Goal: Use online tool/utility: Use online tool/utility

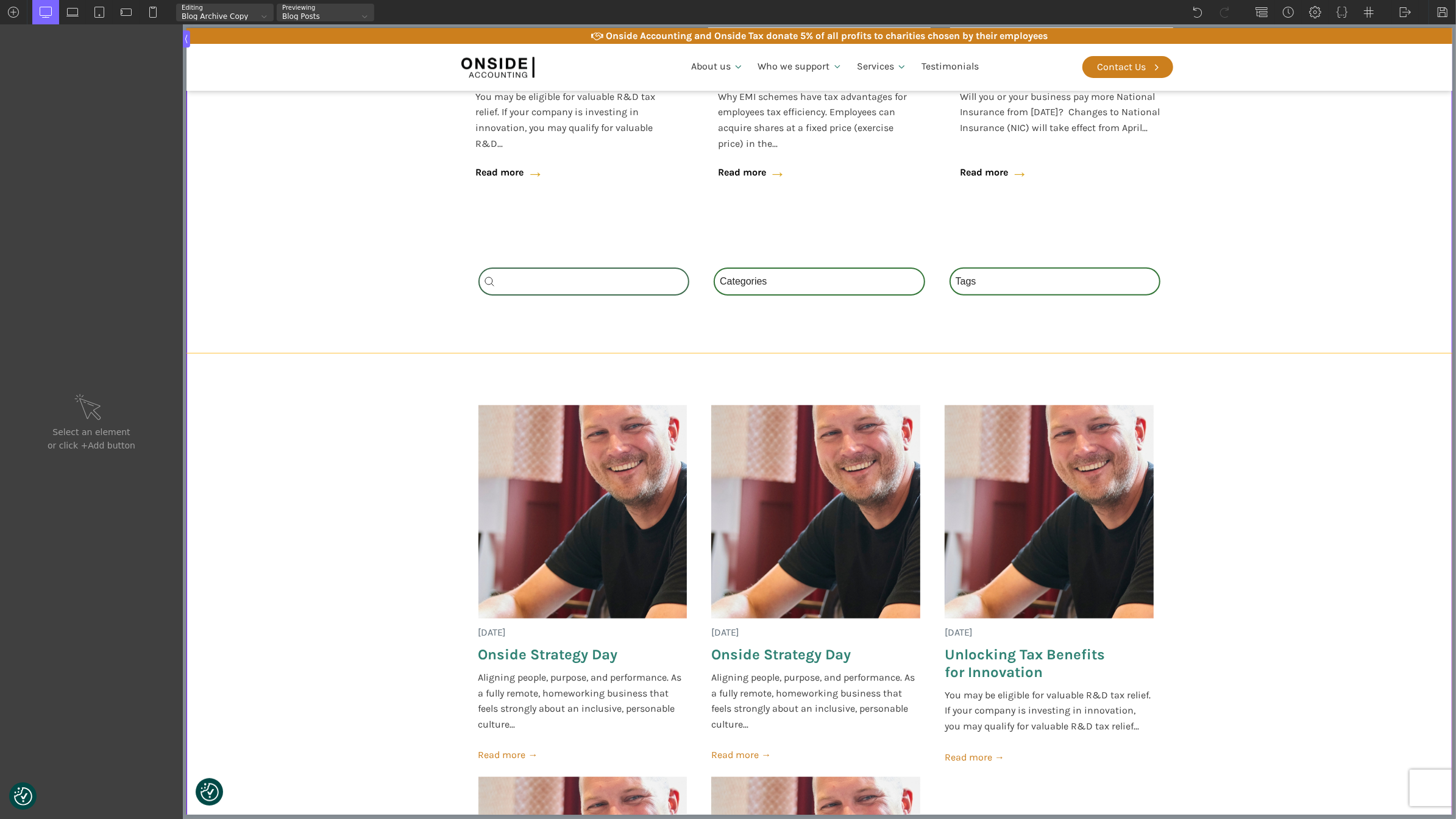
scroll to position [859, 0]
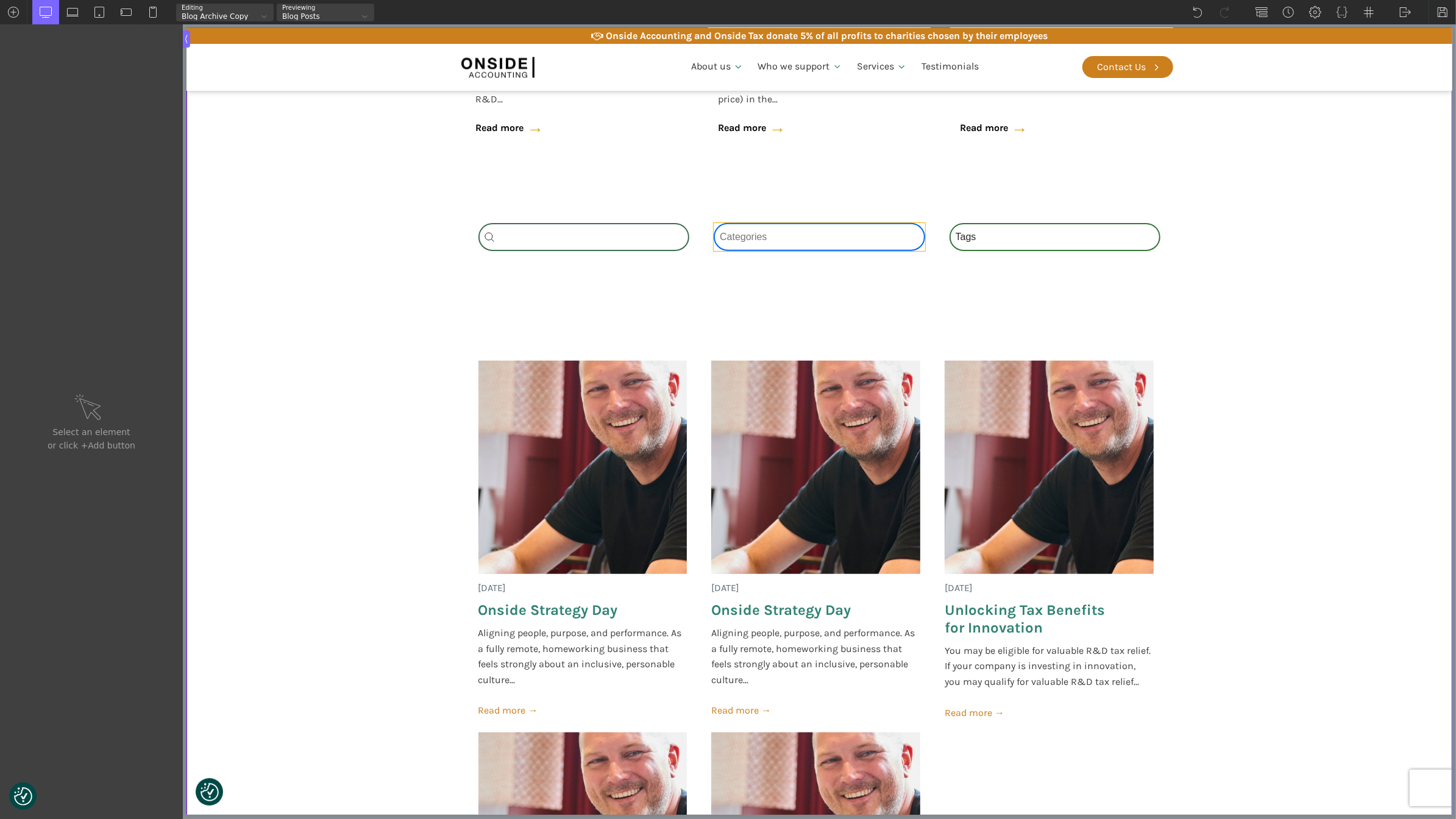
click at [787, 239] on div "Category Select content Categories All (4) News (2) Blog (1) Fact Sheets (1)" at bounding box center [818, 237] width 212 height 28
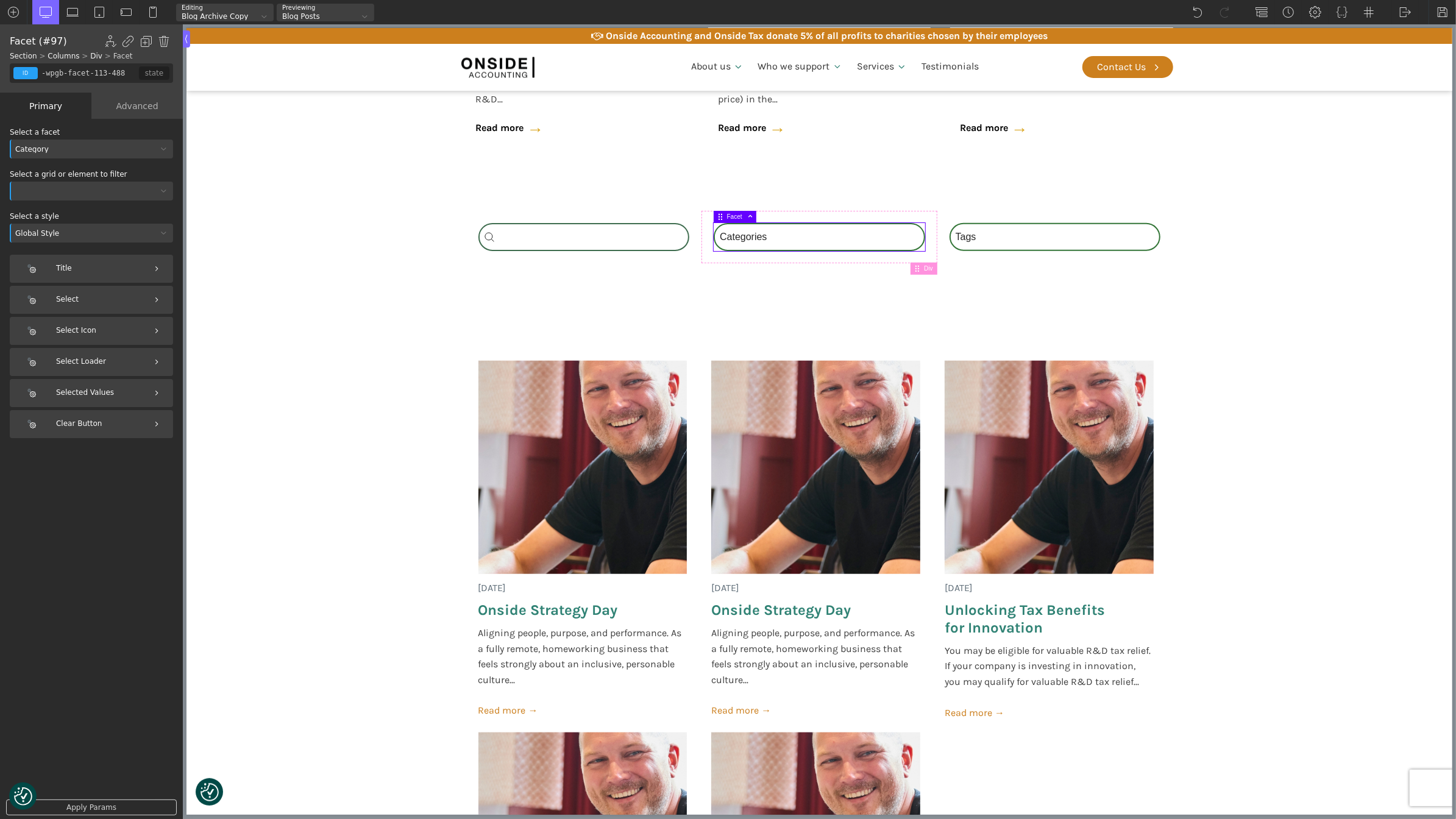
click at [97, 186] on div at bounding box center [91, 191] width 163 height 19
click at [84, 279] on div "Oxygen - Repeater (#278)" at bounding box center [91, 283] width 163 height 15
click at [1049, 238] on div "Tags Select content Tags National Insurance (1) Onside (1) Schemes (1) Tax (1)" at bounding box center [1054, 237] width 212 height 28
click at [116, 191] on div "Oxygen - wpgb-content-1" at bounding box center [84, 191] width 147 height 7
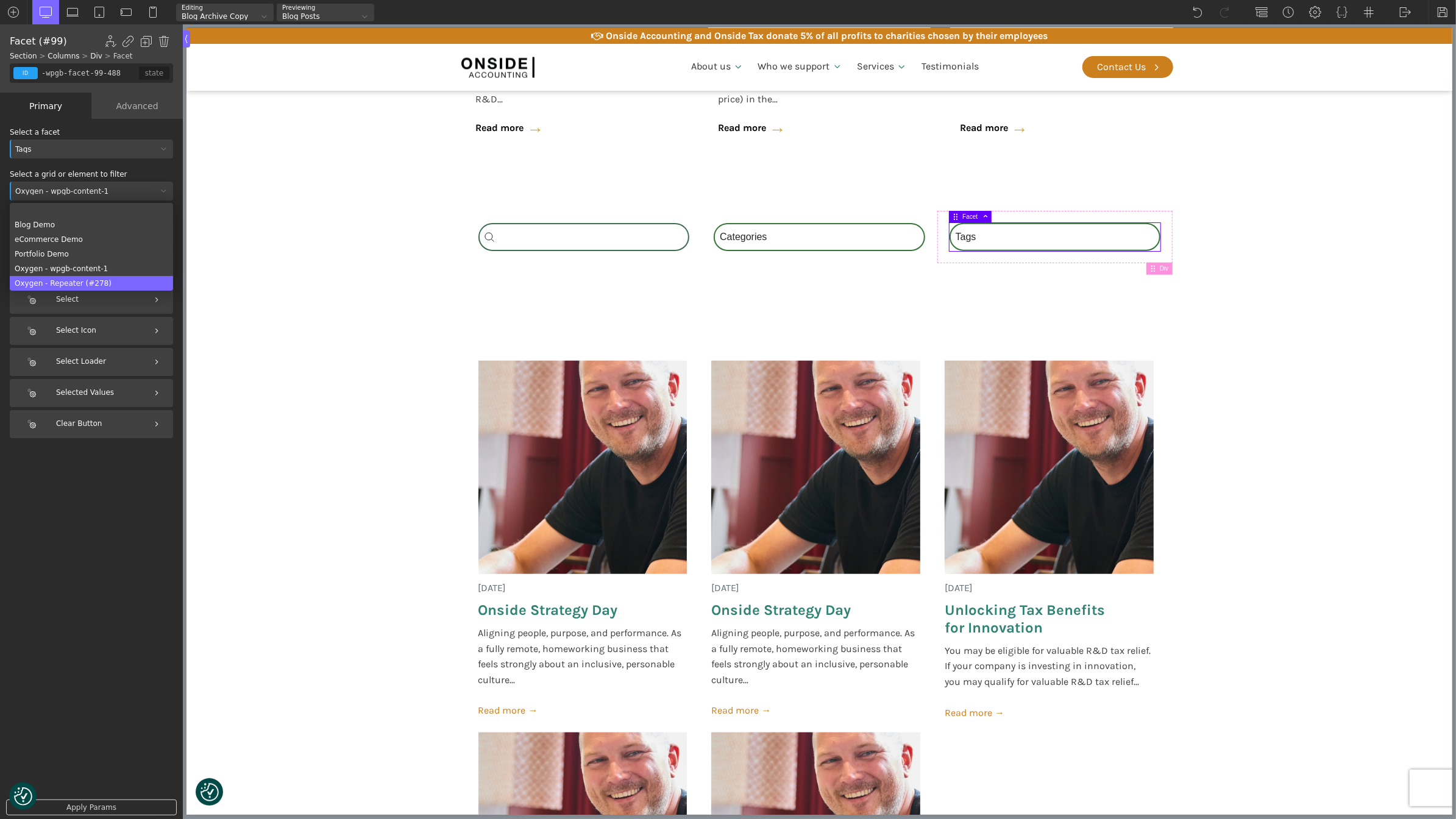
click at [88, 281] on div "Oxygen - Repeater (#278)" at bounding box center [91, 283] width 163 height 15
click at [542, 235] on div "Search_Custom Search content Clear" at bounding box center [583, 237] width 212 height 28
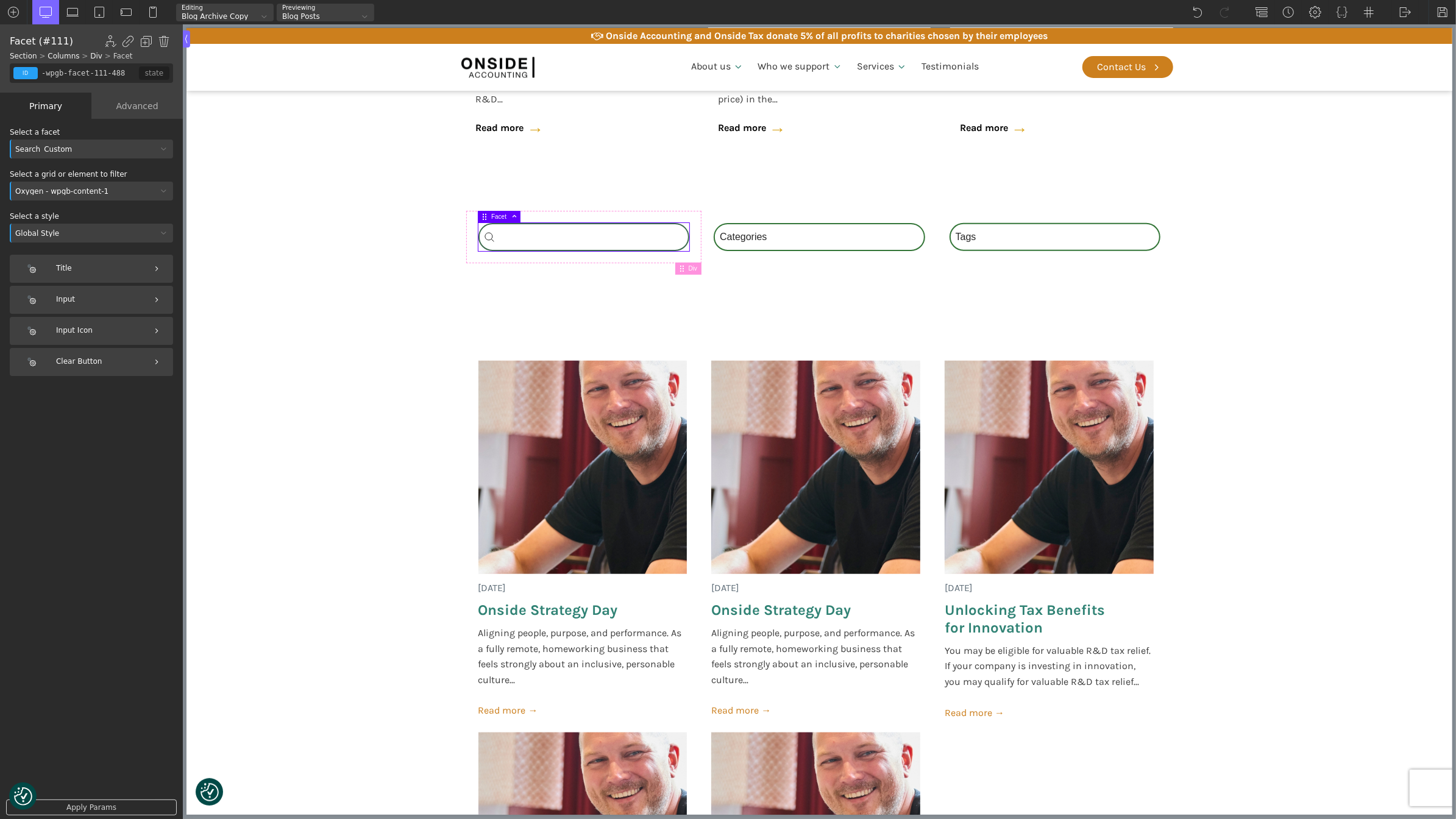
click at [49, 192] on div "Oxygen - wpgb-content-1" at bounding box center [84, 191] width 147 height 7
click at [78, 283] on div "Oxygen - Repeater (#278)" at bounding box center [91, 283] width 163 height 15
click at [326, 438] on section "[DATE] Onside Strategy Day Aligning people, purpose, and performance. As a full…" at bounding box center [818, 735] width 1266 height 853
type input "section-336-488"
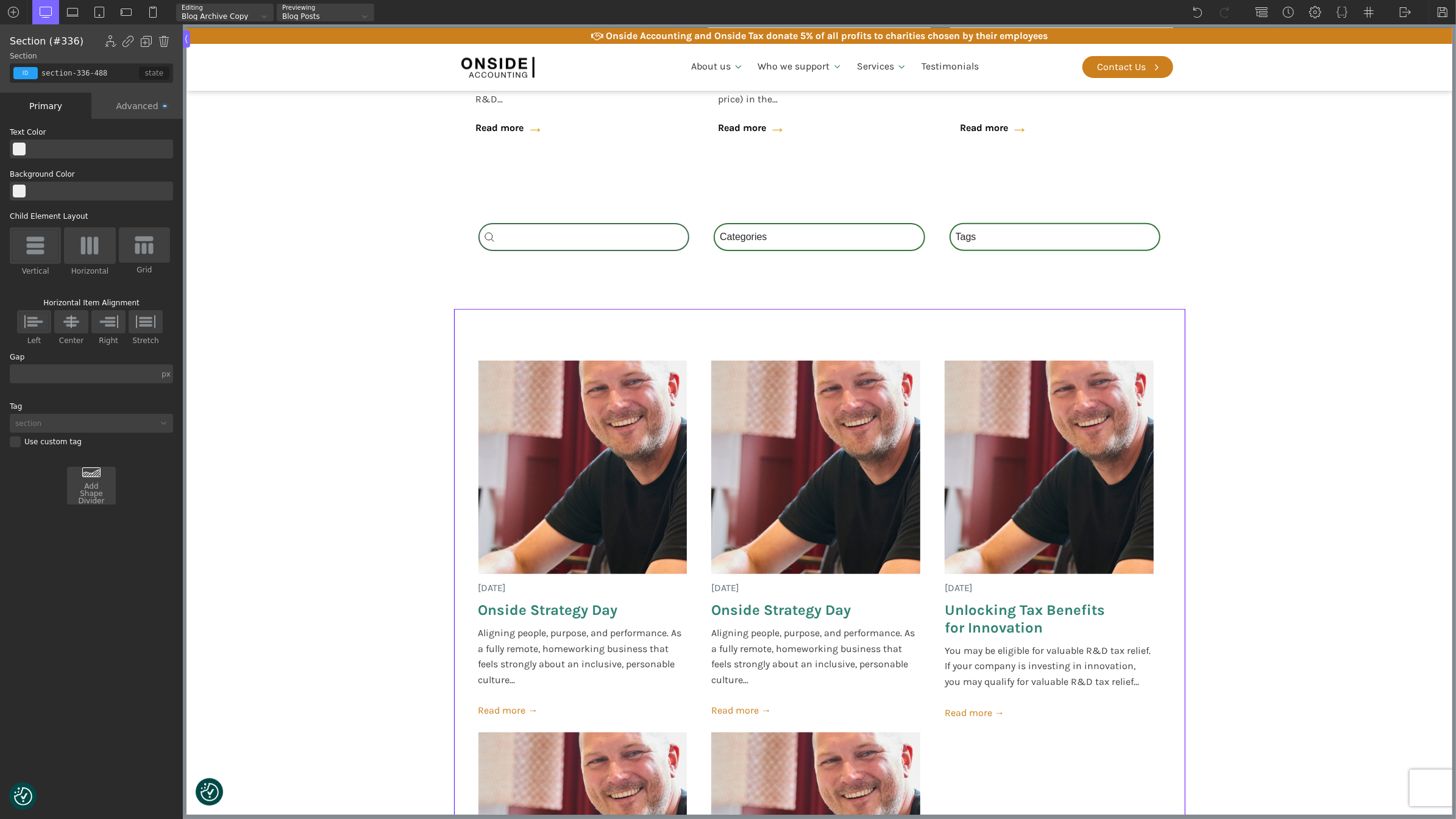
click at [463, 377] on div "[DATE] Onside Strategy Day Aligning people, purpose, and performance. As a full…" at bounding box center [819, 735] width 731 height 853
click at [150, 113] on div "Advanced" at bounding box center [137, 106] width 91 height 27
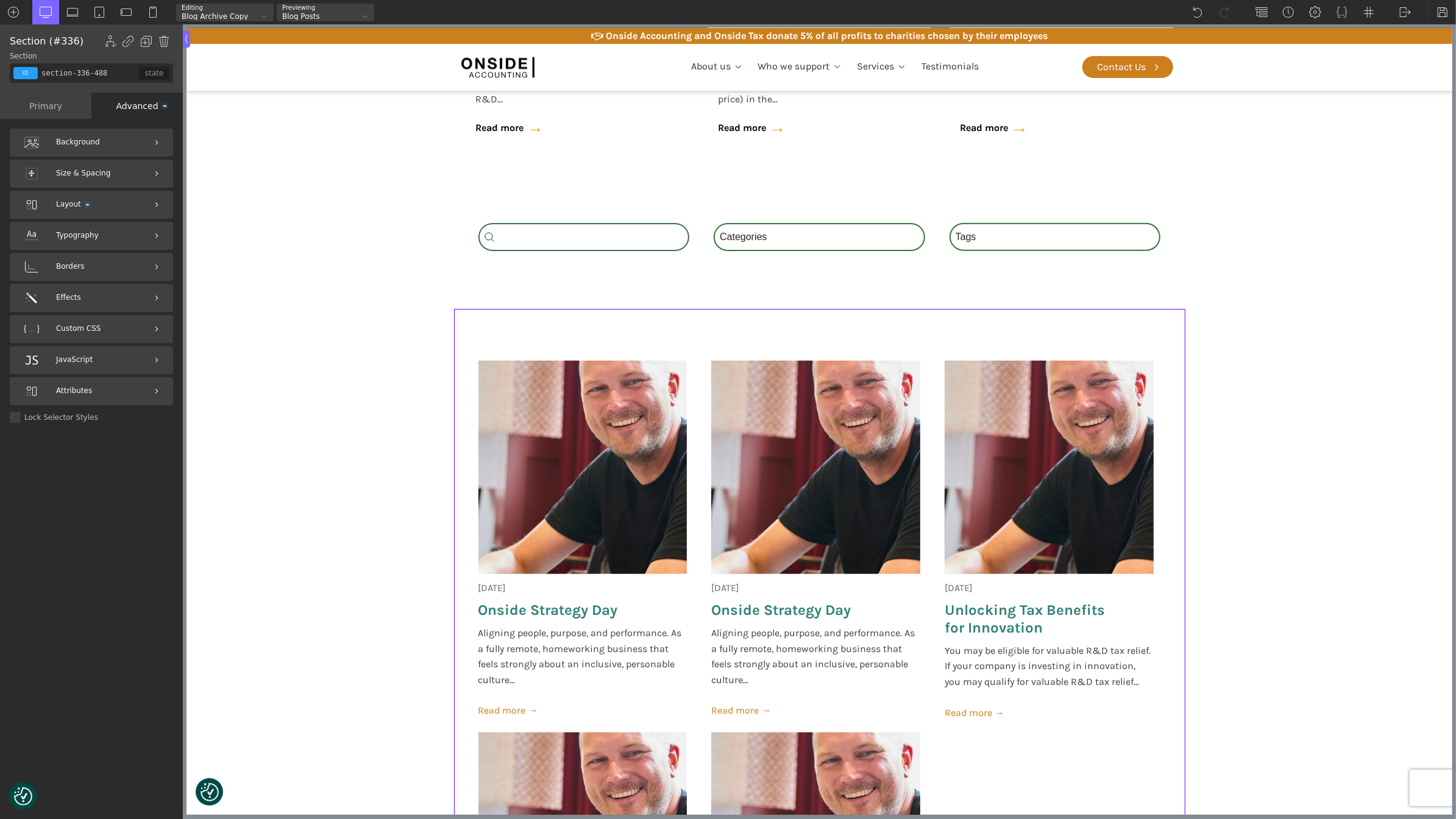
click at [37, 111] on div "Primary" at bounding box center [46, 106] width 91 height 27
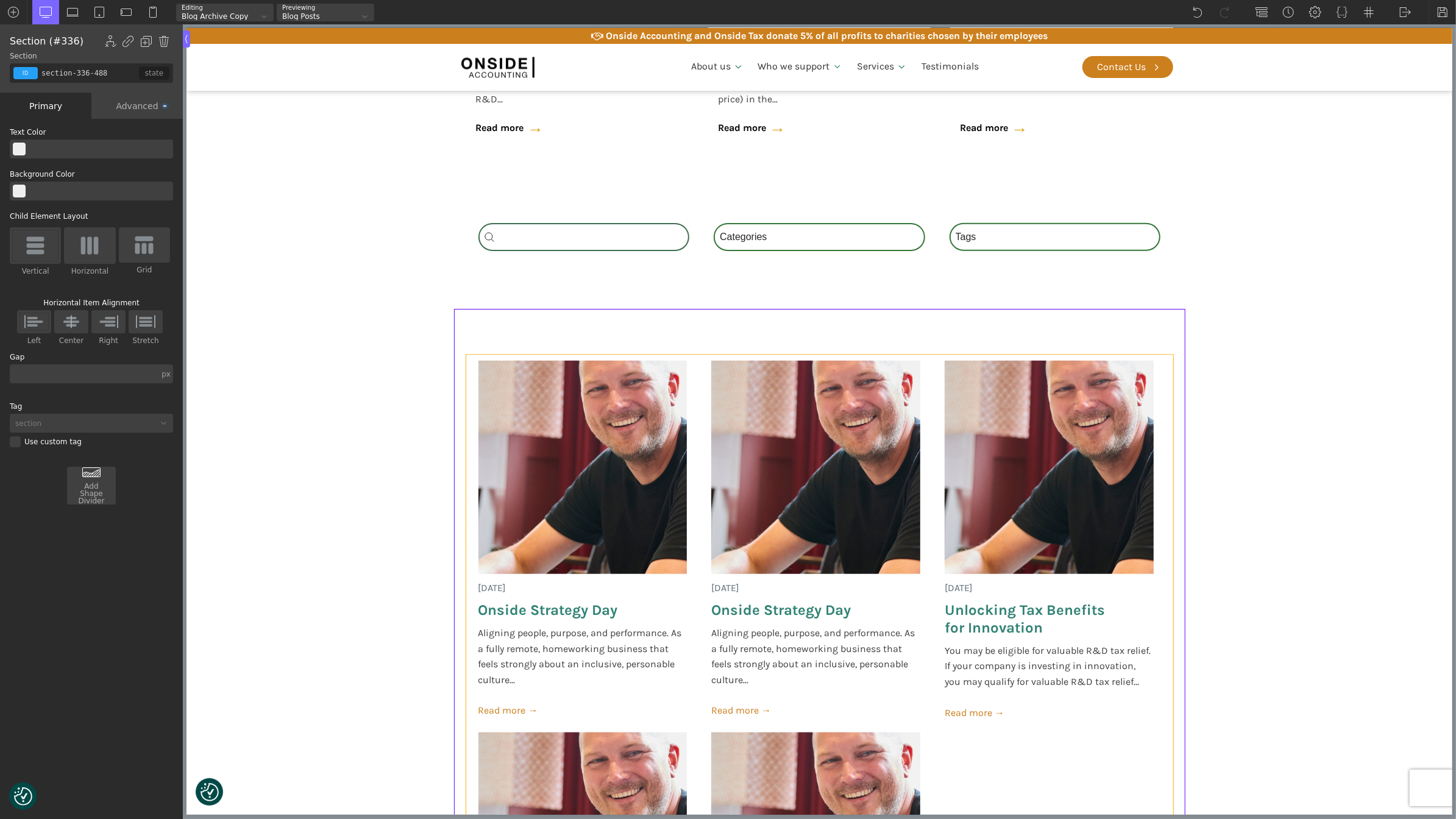
click at [703, 384] on div "[DATE] Onside Strategy Day Aligning people, purpose, and performance. As a full…" at bounding box center [819, 735] width 707 height 762
type input "posts-grid"
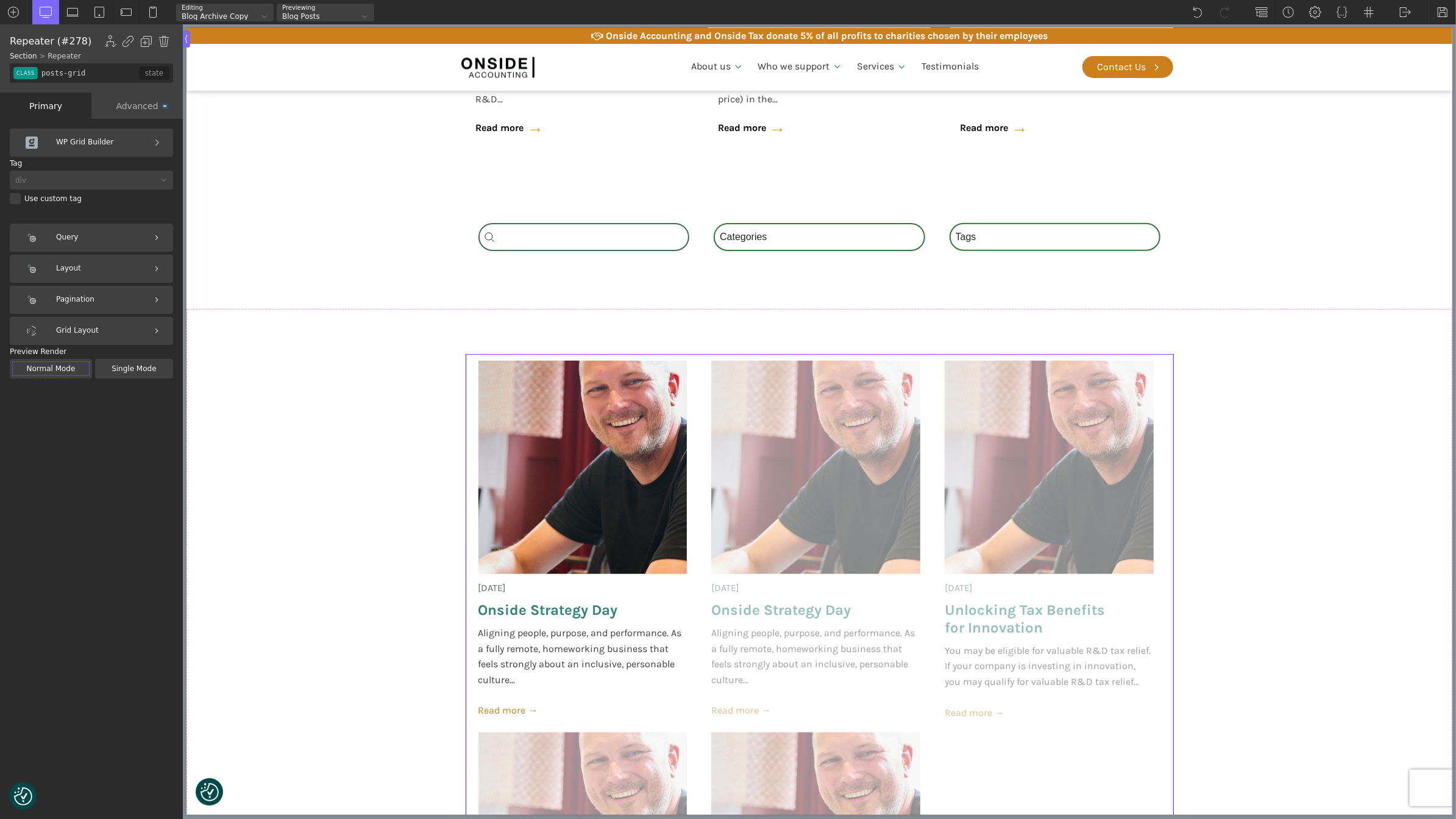
click at [103, 153] on div "WP Grid Builder" at bounding box center [91, 143] width 163 height 28
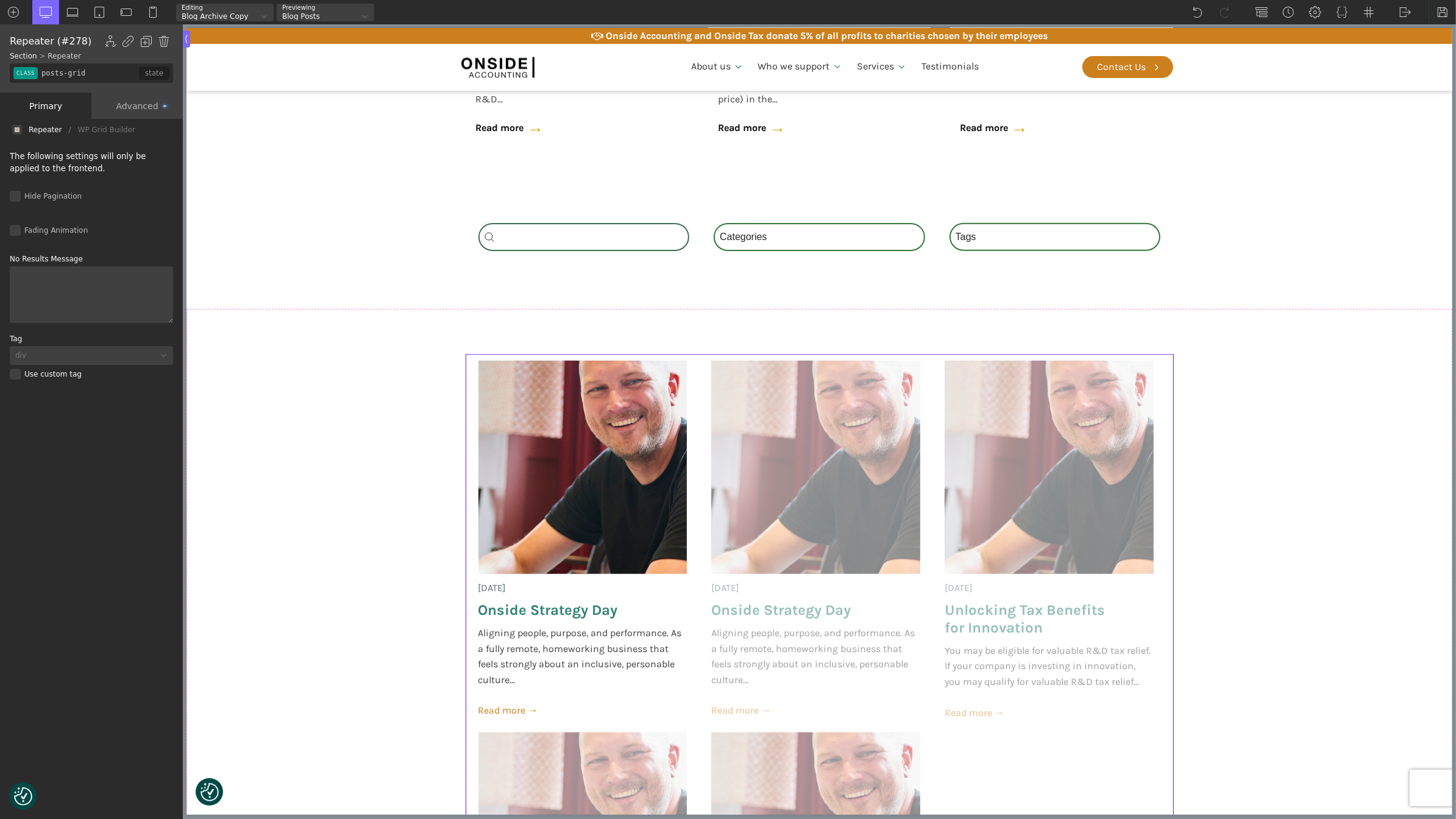
click at [36, 103] on div "Primary" at bounding box center [46, 106] width 91 height 27
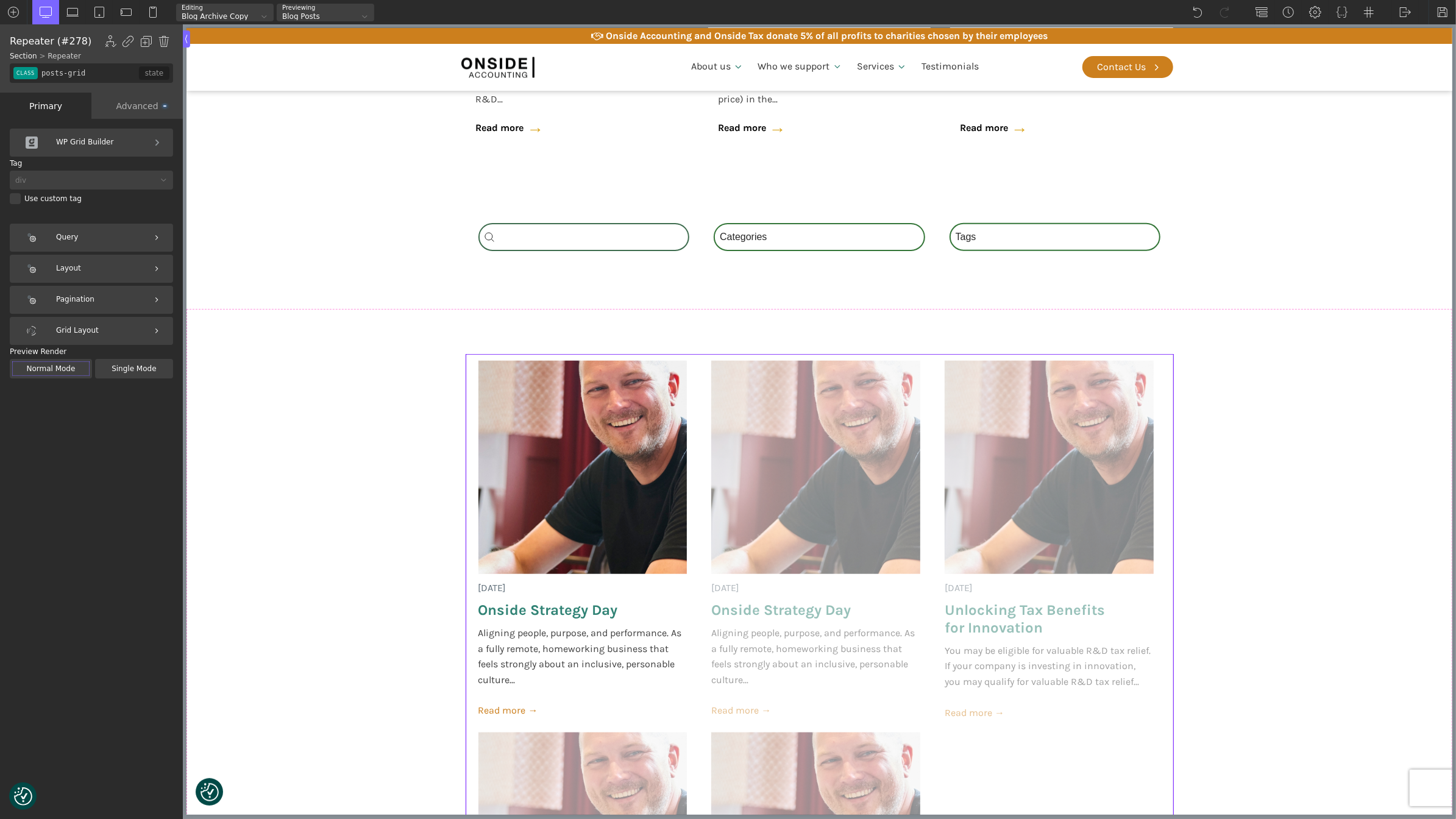
click at [110, 238] on div "Query" at bounding box center [91, 237] width 163 height 28
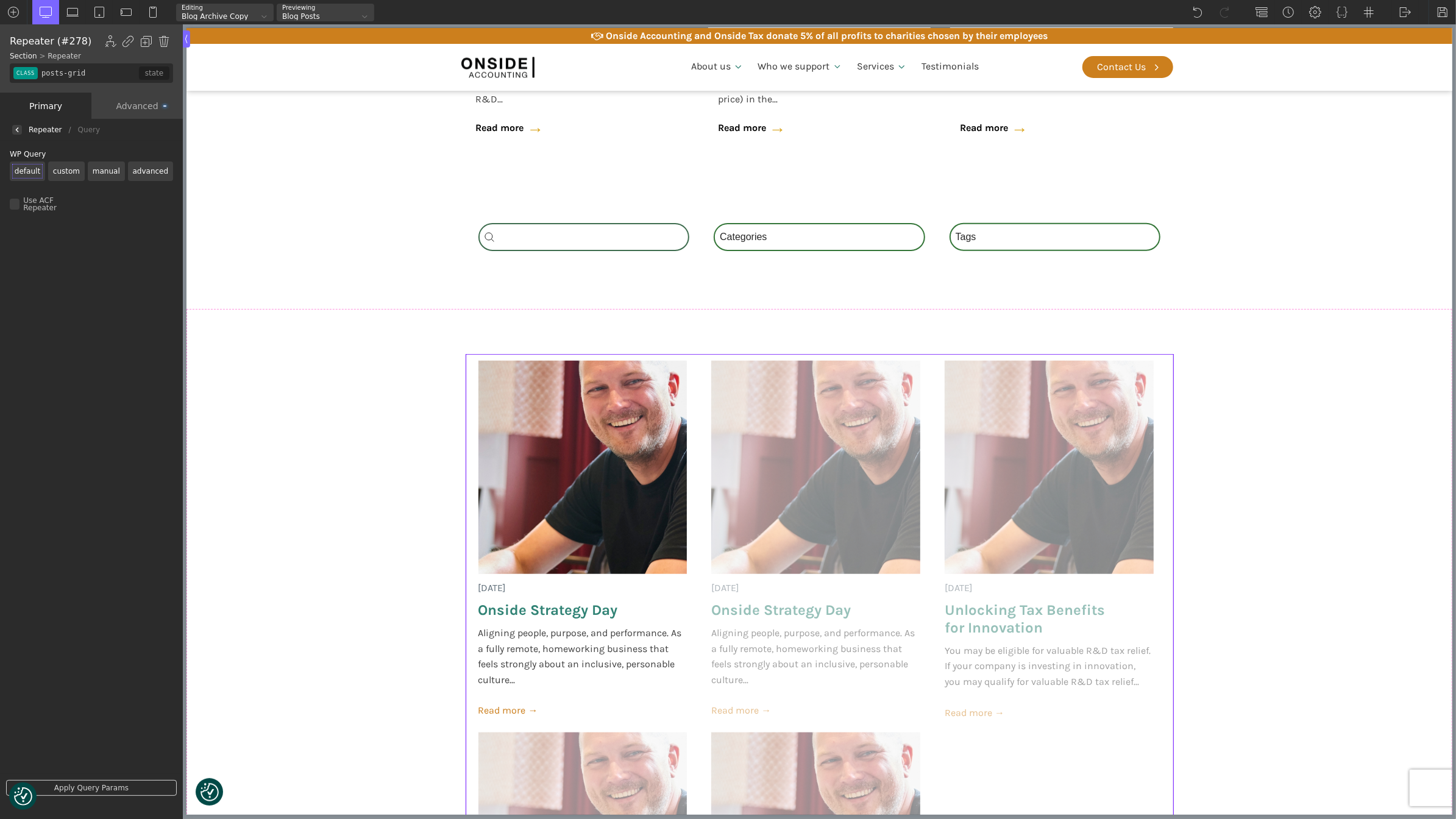
click at [68, 172] on label "custom" at bounding box center [66, 171] width 36 height 19
click at [0, 0] on input "custom" at bounding box center [0, 0] width 0 height 0
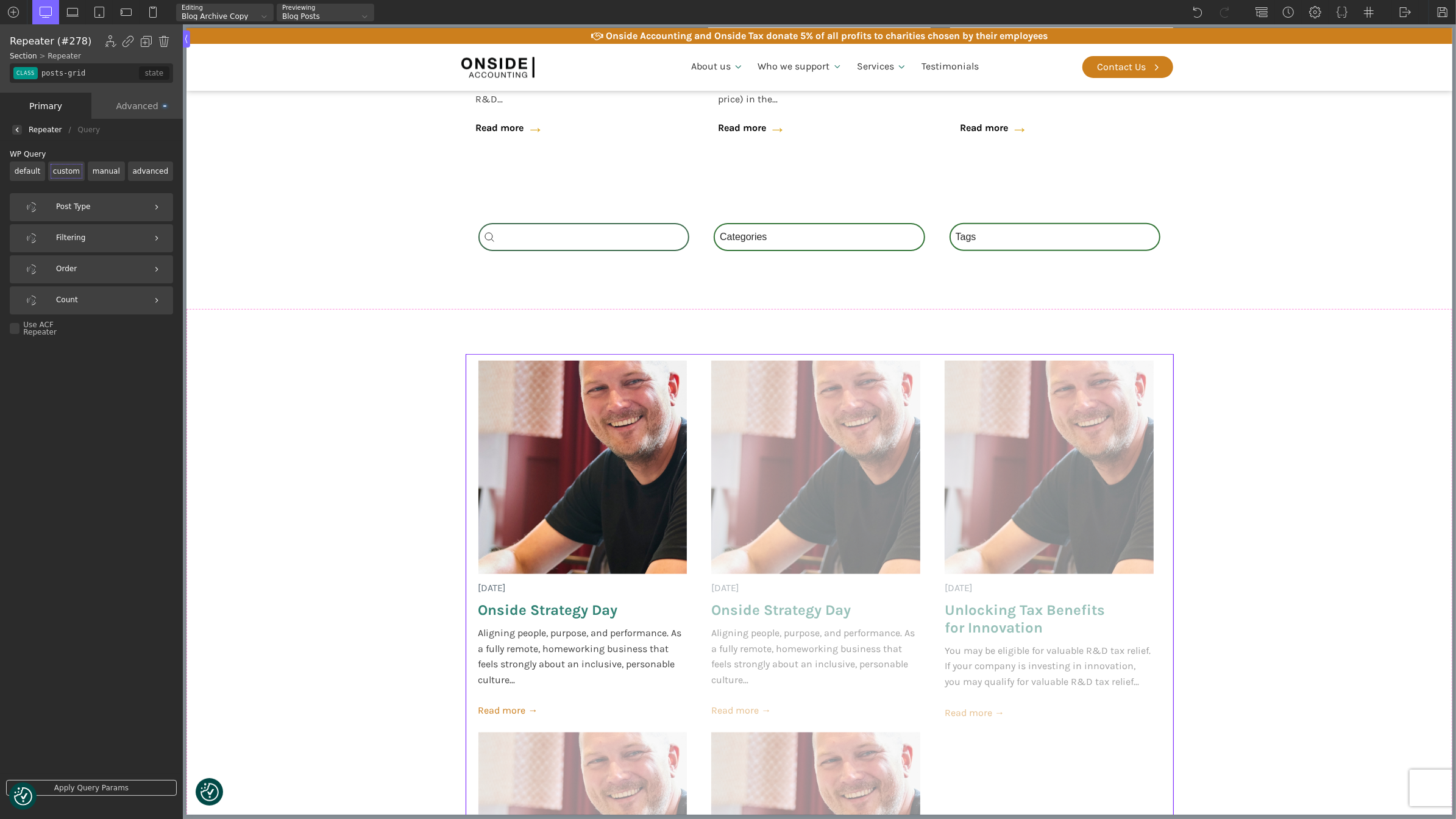
click at [101, 172] on label "manual" at bounding box center [106, 171] width 37 height 19
click at [0, 0] on input "manual" at bounding box center [0, 0] width 0 height 0
drag, startPoint x: 147, startPoint y: 218, endPoint x: 1, endPoint y: 199, distance: 147.2
click at [1, 199] on div "Title List Choices Choice Label Choice Counter" at bounding box center [91, 470] width 183 height 703
click at [90, 789] on link "Apply Query Params" at bounding box center [91, 788] width 170 height 16
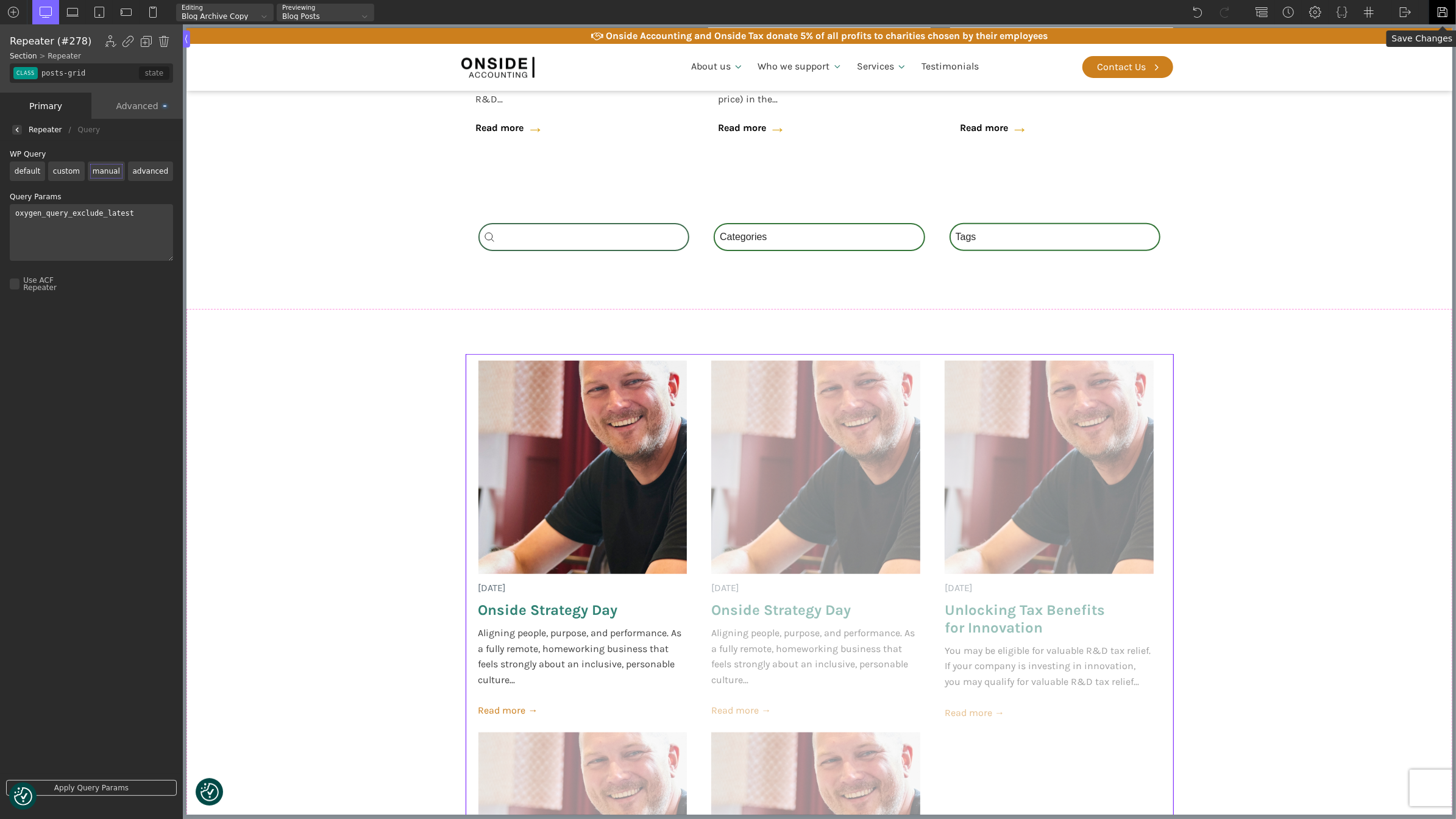
click at [1429, 8] on div at bounding box center [1442, 12] width 27 height 25
click at [149, 170] on label "advanced" at bounding box center [151, 171] width 45 height 19
click at [0, 0] on input "advanced" at bounding box center [0, 0] width 0 height 0
click at [96, 162] on label "manual" at bounding box center [106, 171] width 37 height 19
click at [0, 0] on input "manual" at bounding box center [0, 0] width 0 height 0
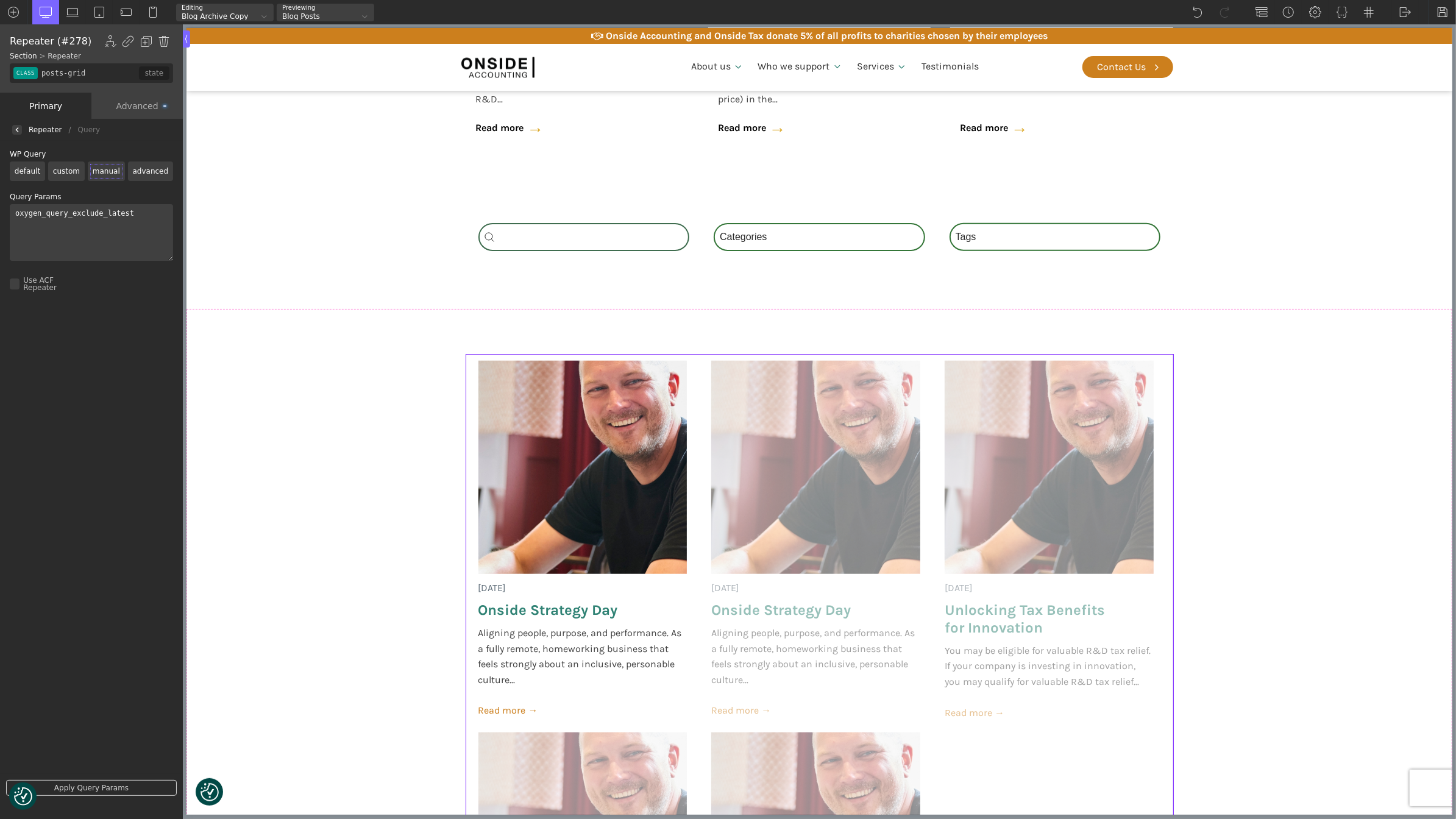
click at [61, 165] on label "custom" at bounding box center [66, 171] width 36 height 19
click at [0, 0] on input "custom" at bounding box center [0, 0] width 0 height 0
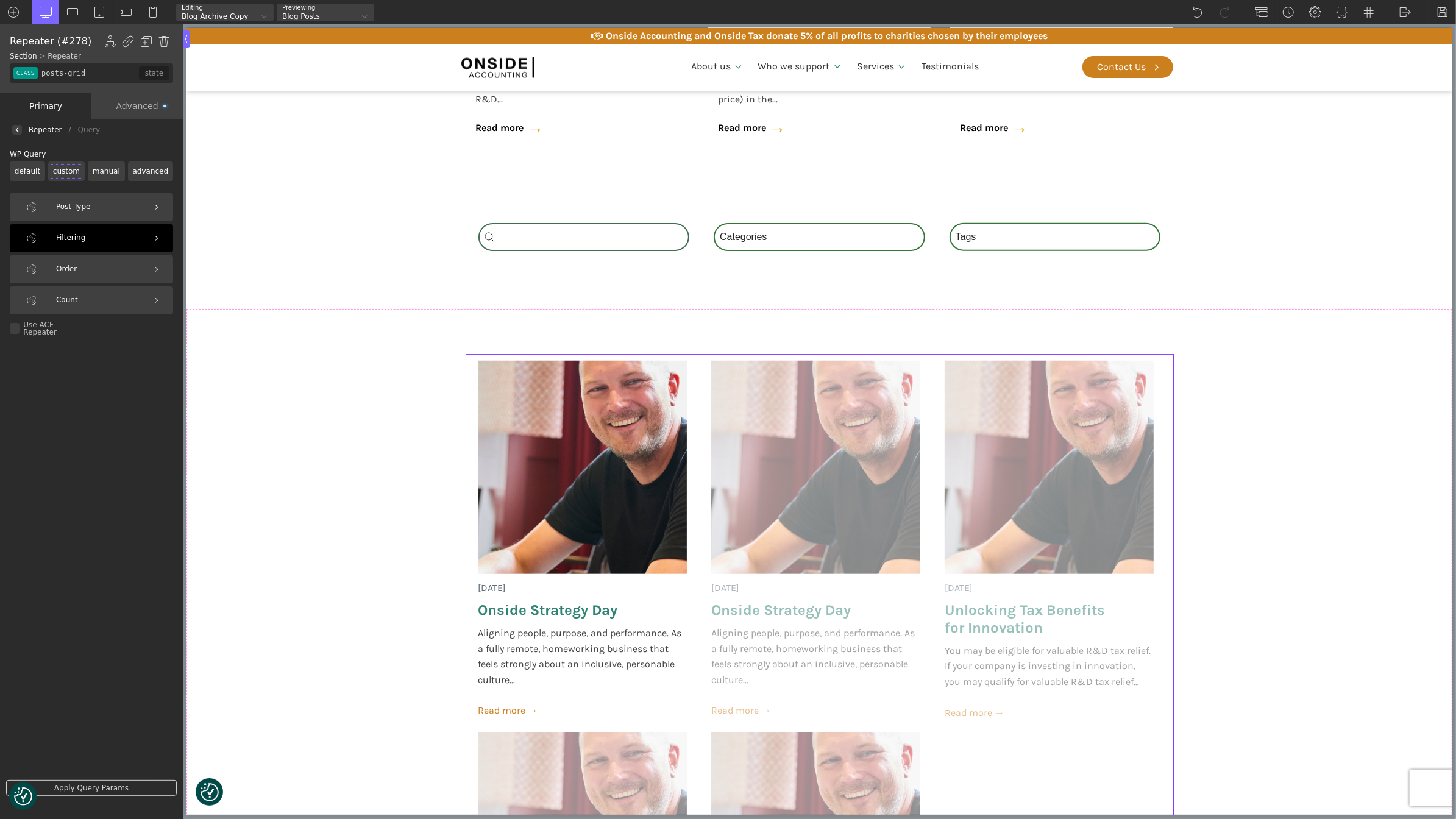
click at [101, 237] on div "Filtering" at bounding box center [91, 238] width 163 height 28
select select
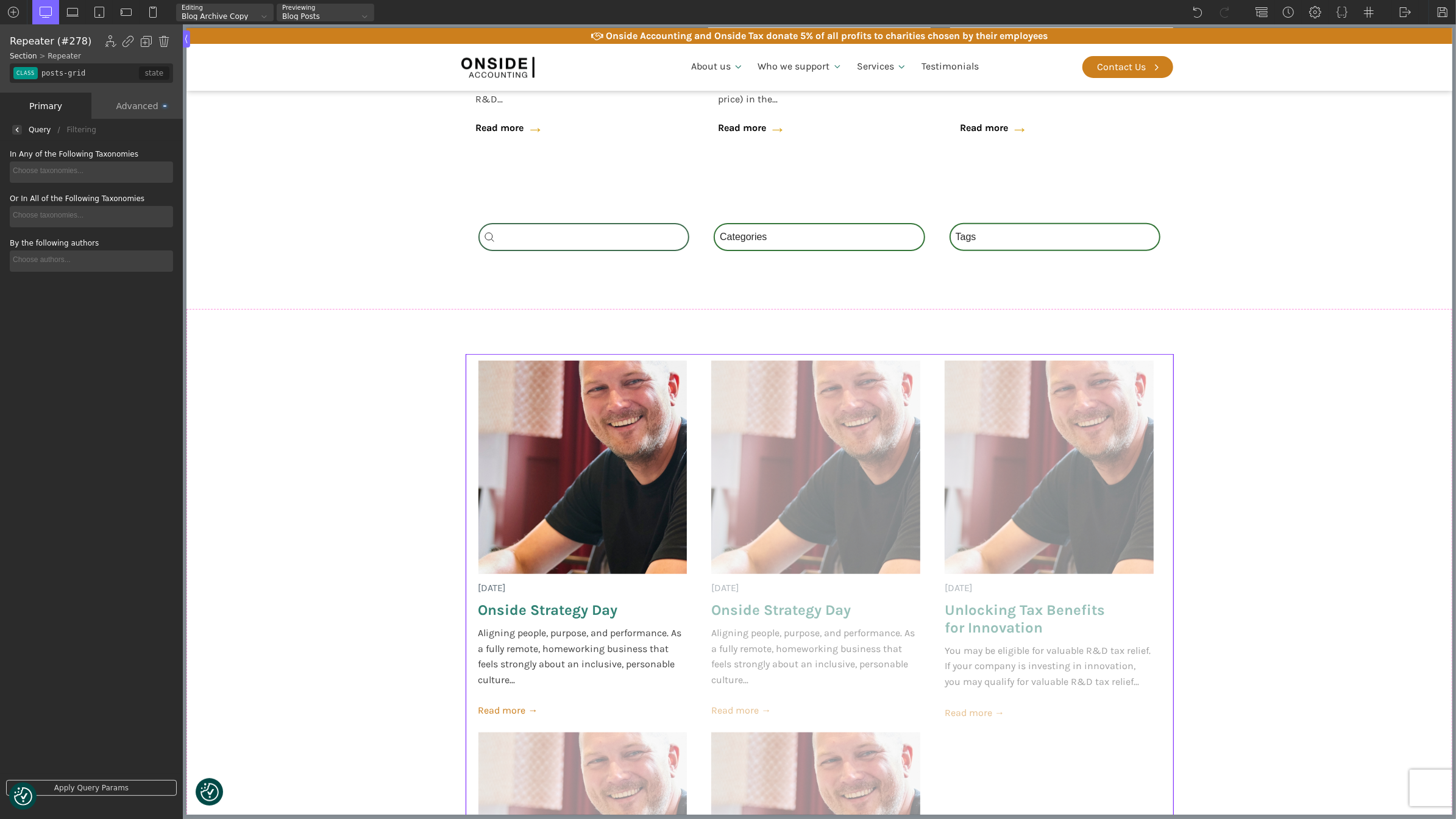
click at [20, 127] on div at bounding box center [17, 129] width 10 height 10
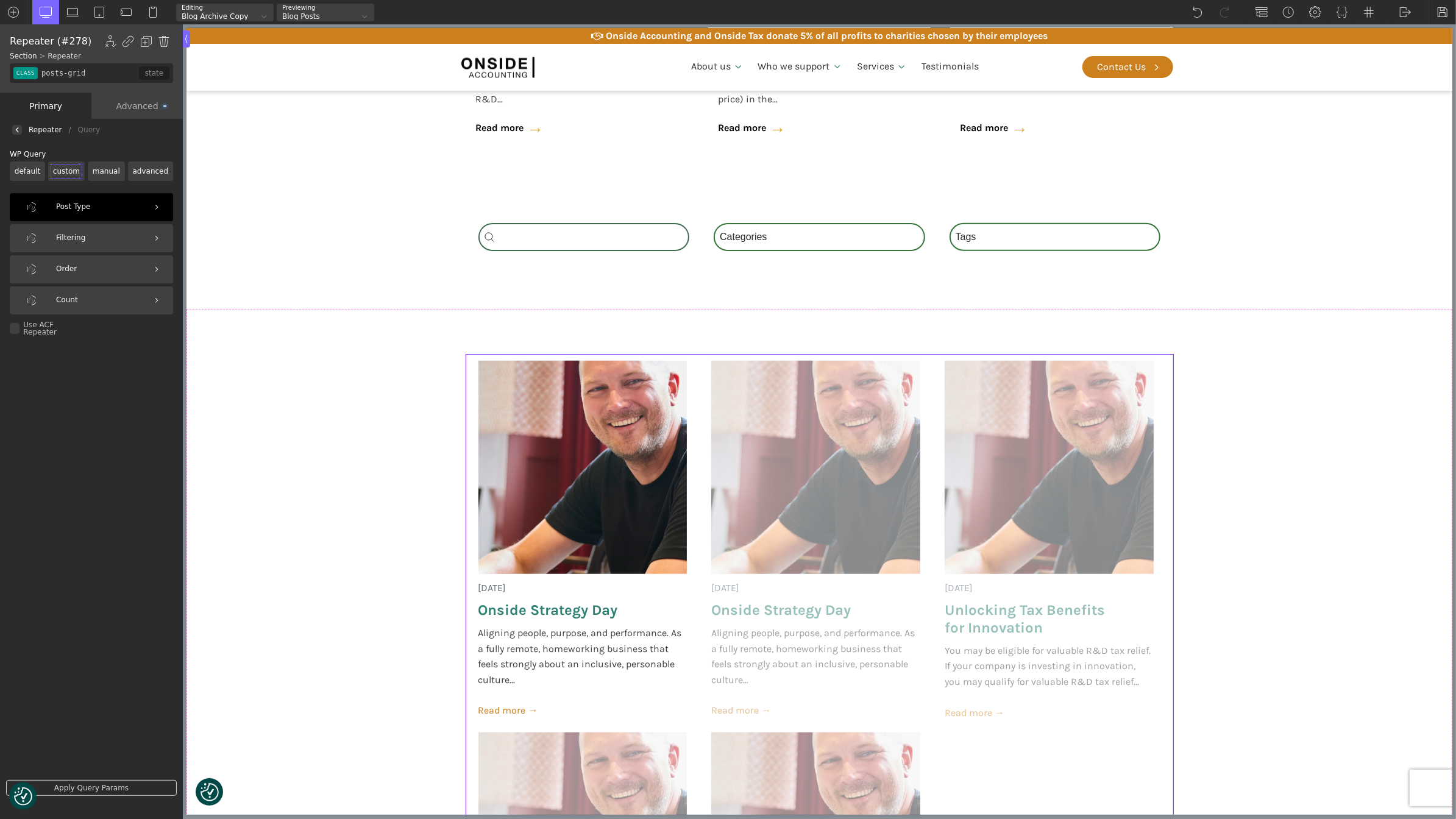
click at [78, 206] on div "Post Type" at bounding box center [91, 207] width 163 height 28
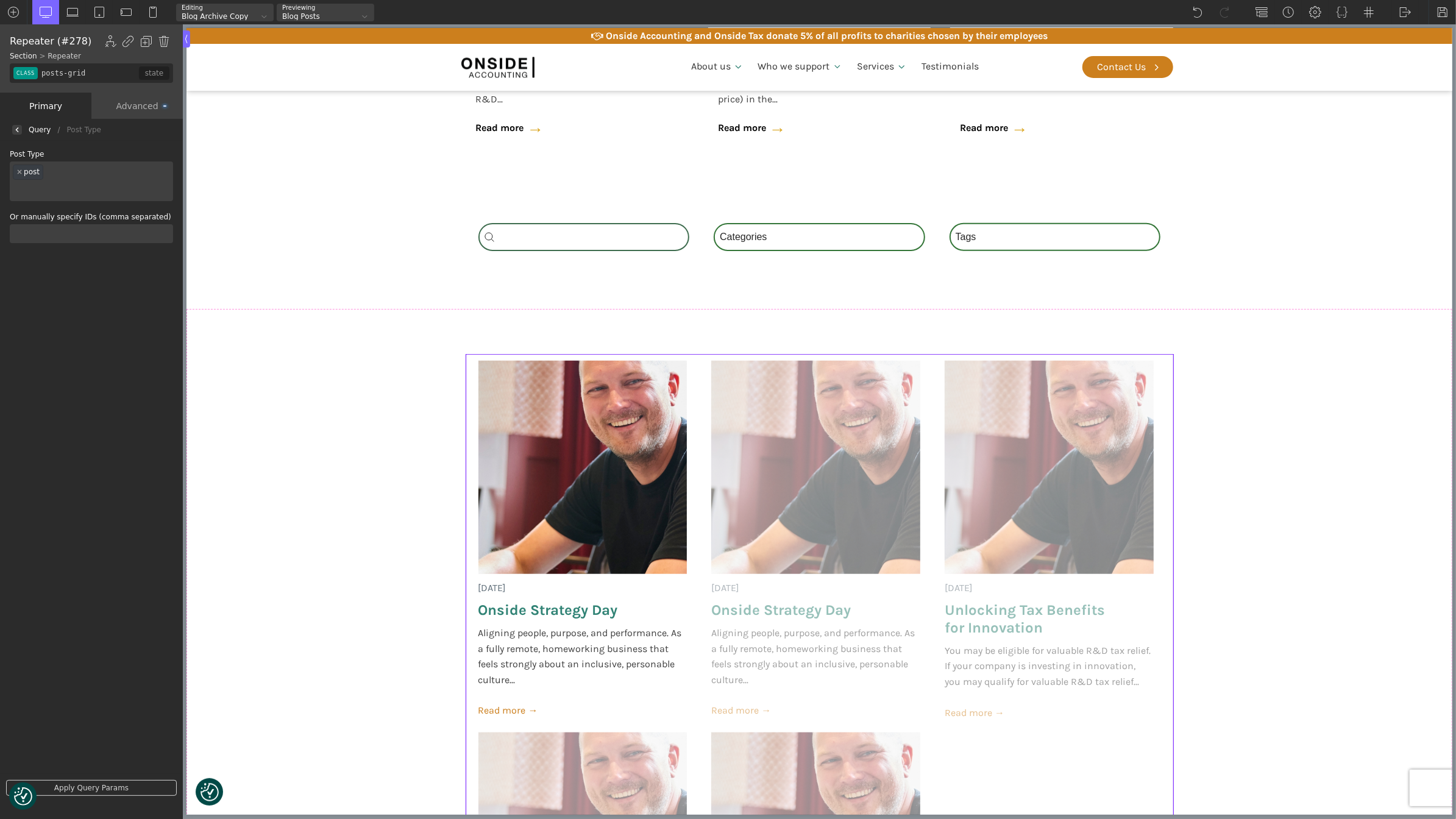
click at [13, 131] on div at bounding box center [17, 129] width 10 height 10
click at [79, 271] on div "Order" at bounding box center [91, 269] width 163 height 28
click at [17, 125] on div at bounding box center [17, 129] width 10 height 10
click at [86, 290] on div "Count" at bounding box center [91, 300] width 163 height 28
click at [17, 127] on img at bounding box center [17, 129] width 5 height 5
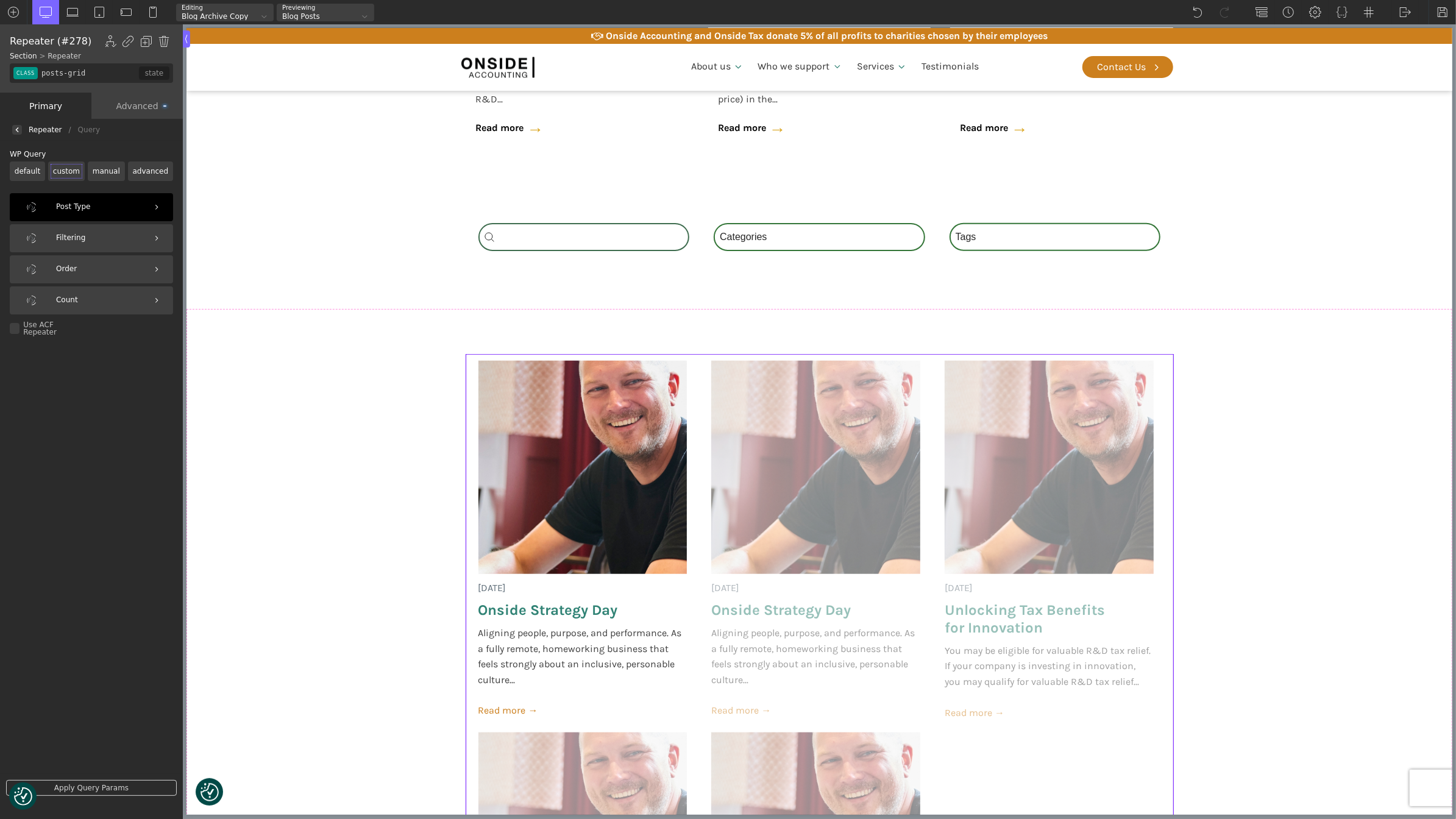
click at [98, 216] on div "Post Type" at bounding box center [91, 207] width 163 height 28
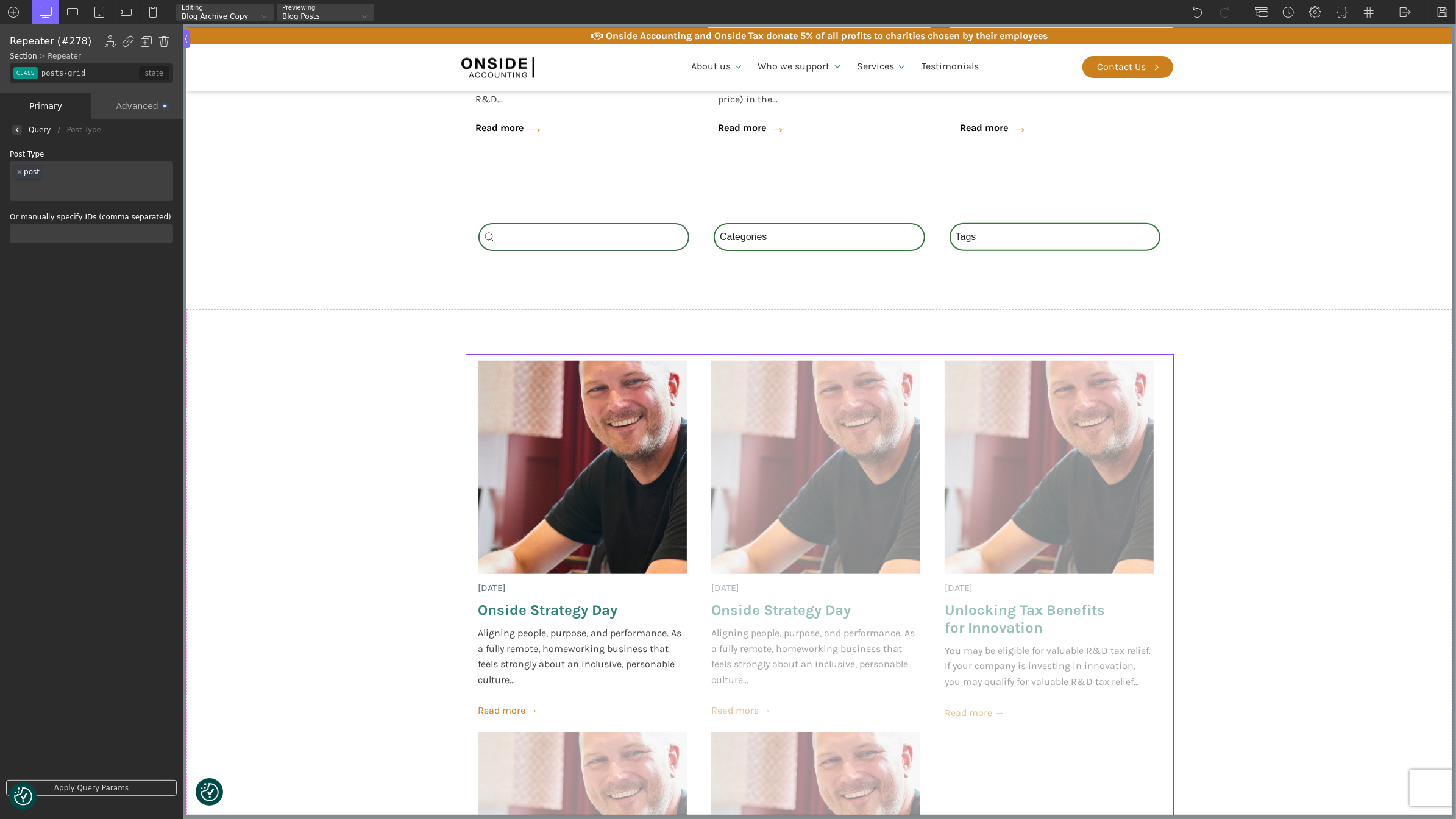
click at [87, 168] on ul "× post" at bounding box center [91, 179] width 163 height 34
click at [111, 152] on label "Post Type" at bounding box center [91, 154] width 163 height 7
click at [17, 125] on div at bounding box center [17, 129] width 10 height 10
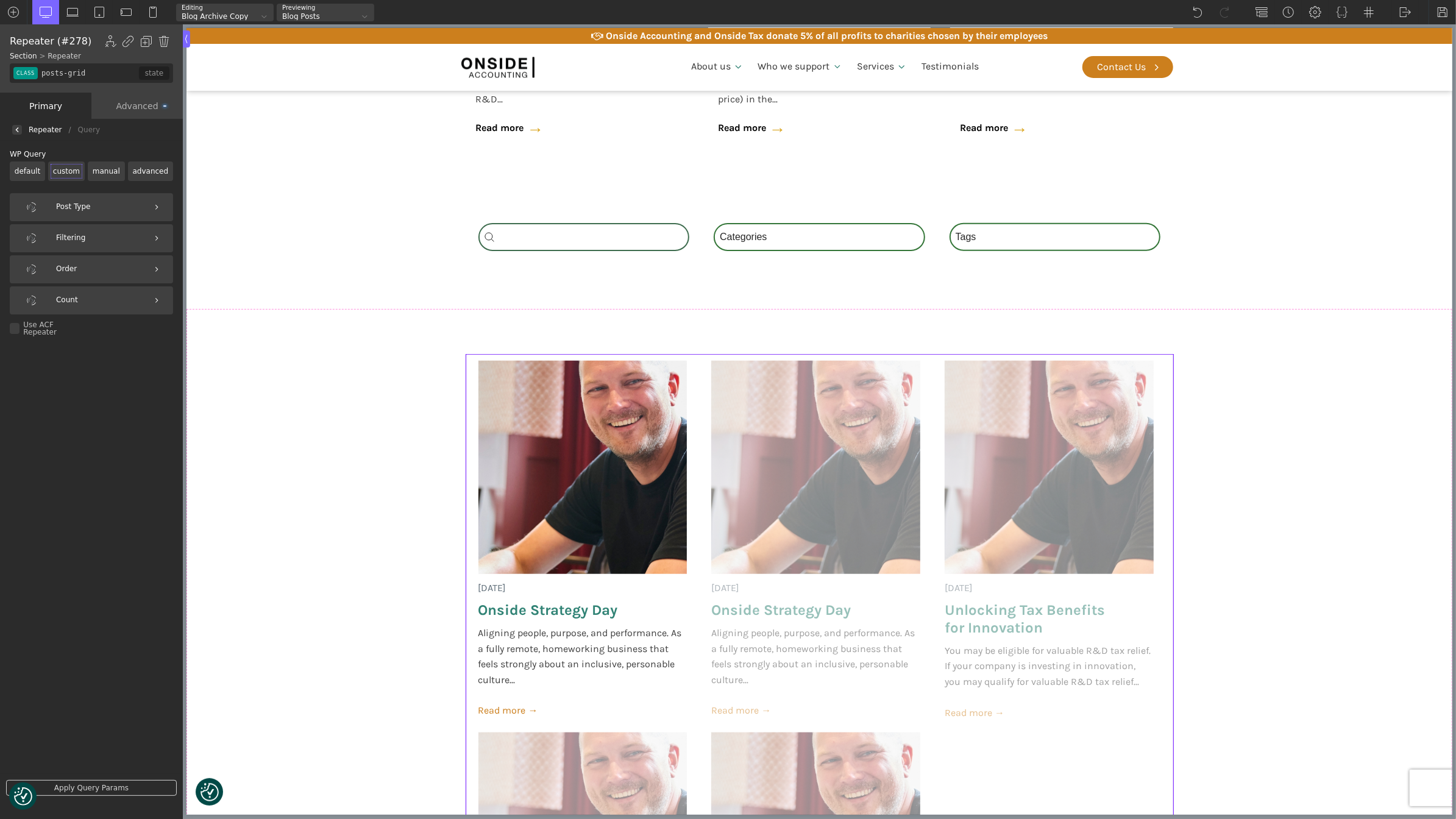
click at [143, 169] on label "advanced" at bounding box center [151, 171] width 45 height 19
click at [0, 0] on input "advanced" at bounding box center [0, 0] width 0 height 0
click at [91, 212] on div at bounding box center [91, 214] width 163 height 19
click at [97, 200] on label "Use a Preset" at bounding box center [91, 196] width 163 height 7
click at [66, 237] on link "Edit Query" at bounding box center [49, 243] width 79 height 16
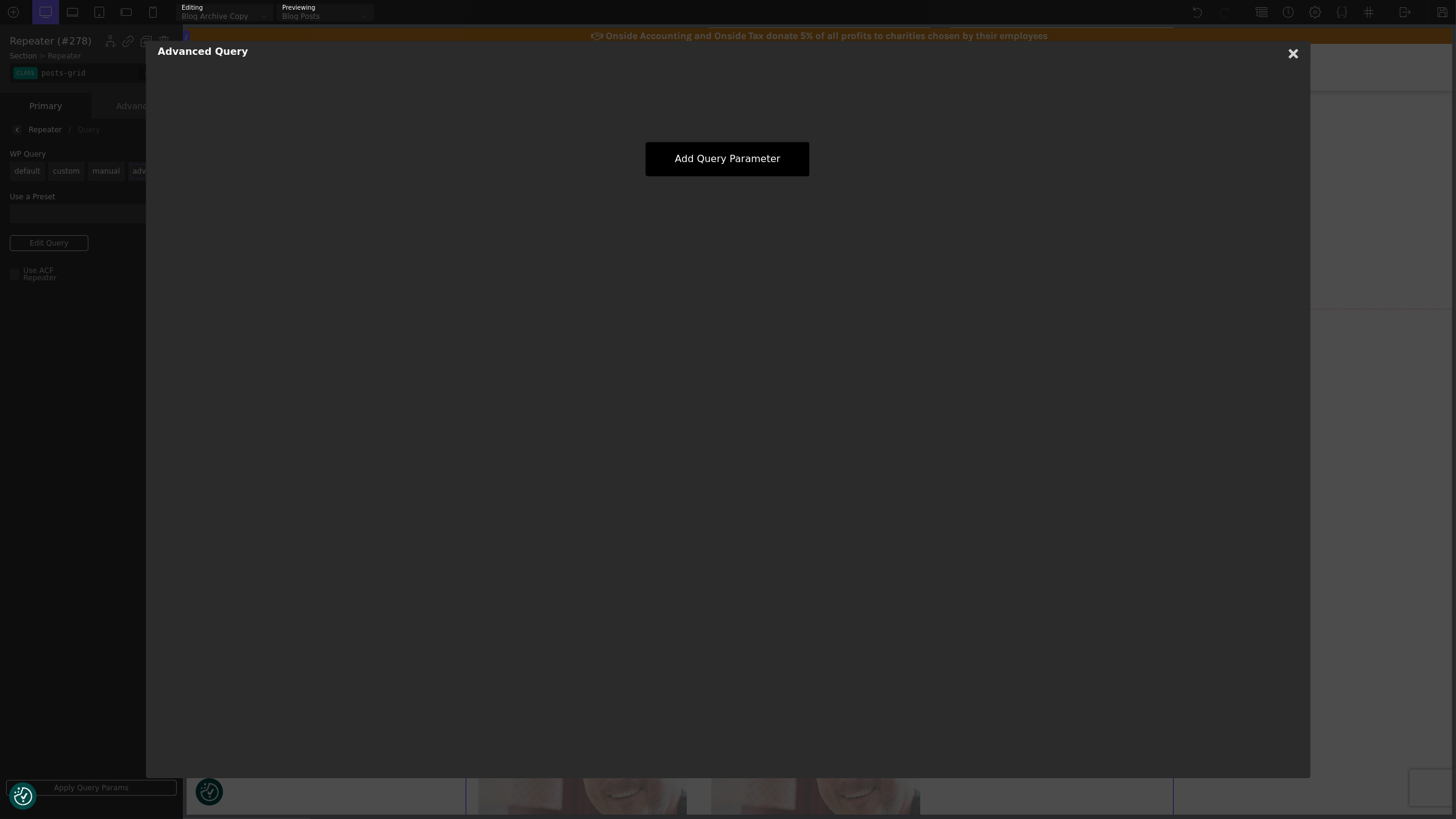
click at [696, 156] on span "Add Query Parameter" at bounding box center [727, 158] width 105 height 11
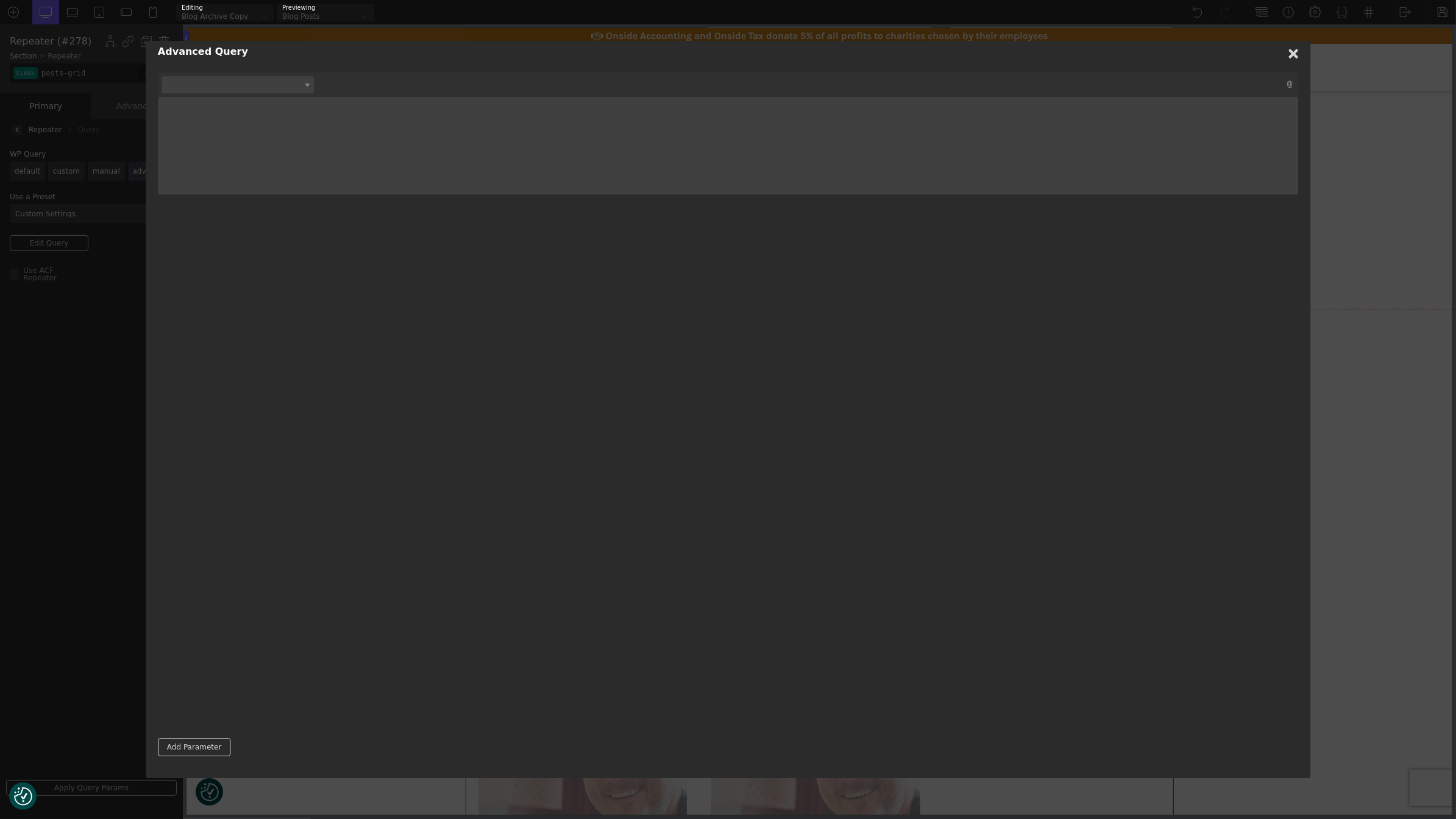
click at [253, 94] on div "custom_query author author__name author__in author__not_in cat category_name ca…" at bounding box center [728, 84] width 1140 height 25
click at [244, 85] on span at bounding box center [238, 85] width 152 height 17
type input "ke"
select select "meta_key"
click at [345, 86] on div "Add Value" at bounding box center [342, 85] width 50 height 12
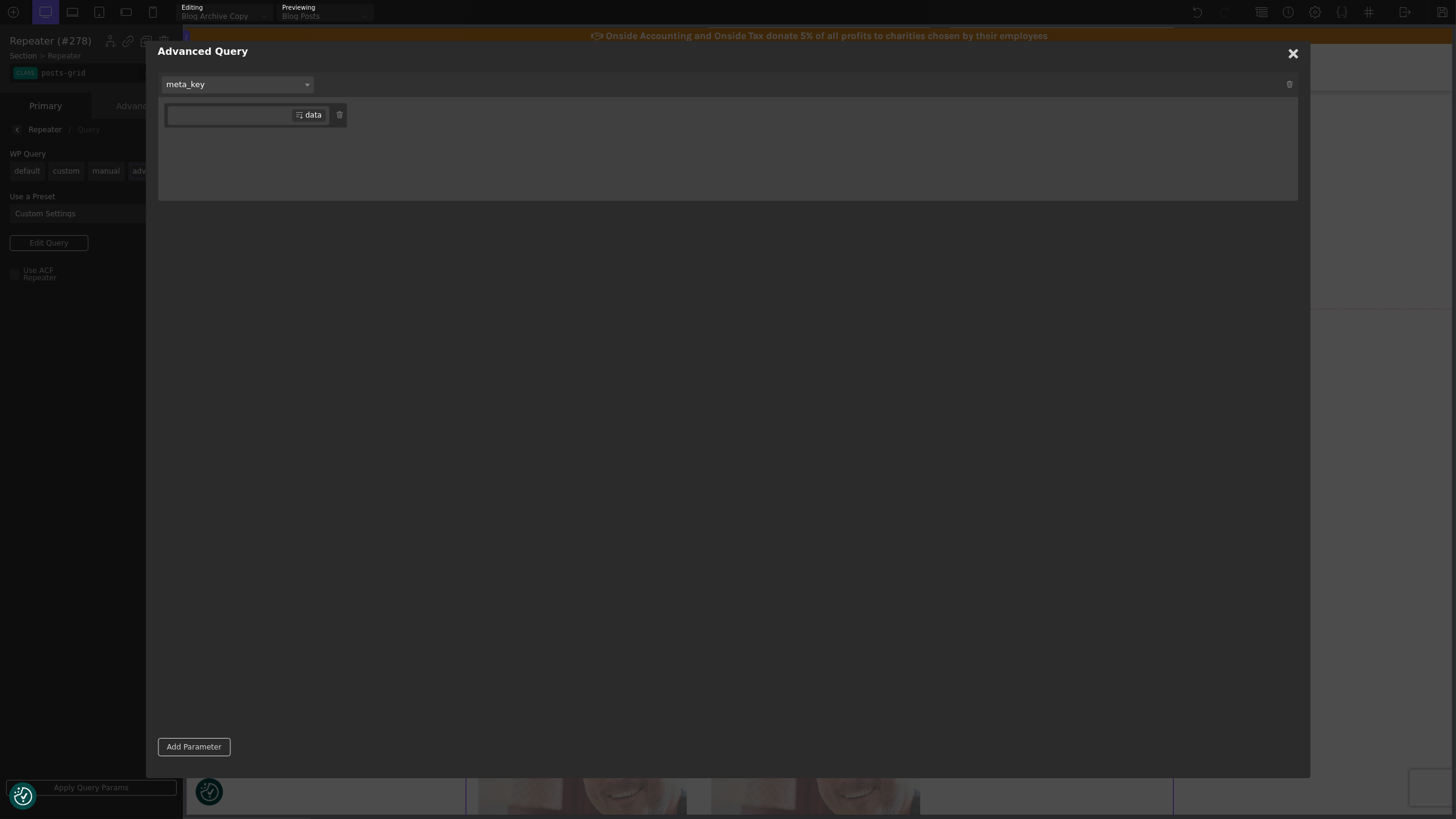
click at [233, 121] on input "text" at bounding box center [230, 115] width 125 height 19
type input "off"
click at [217, 89] on span "meta_key" at bounding box center [238, 85] width 152 height 17
click at [410, 334] on div "custom_query author author__name author__in author__not_in cat category_name ca…" at bounding box center [728, 398] width 1140 height 652
click at [225, 113] on input "text" at bounding box center [230, 115] width 125 height 19
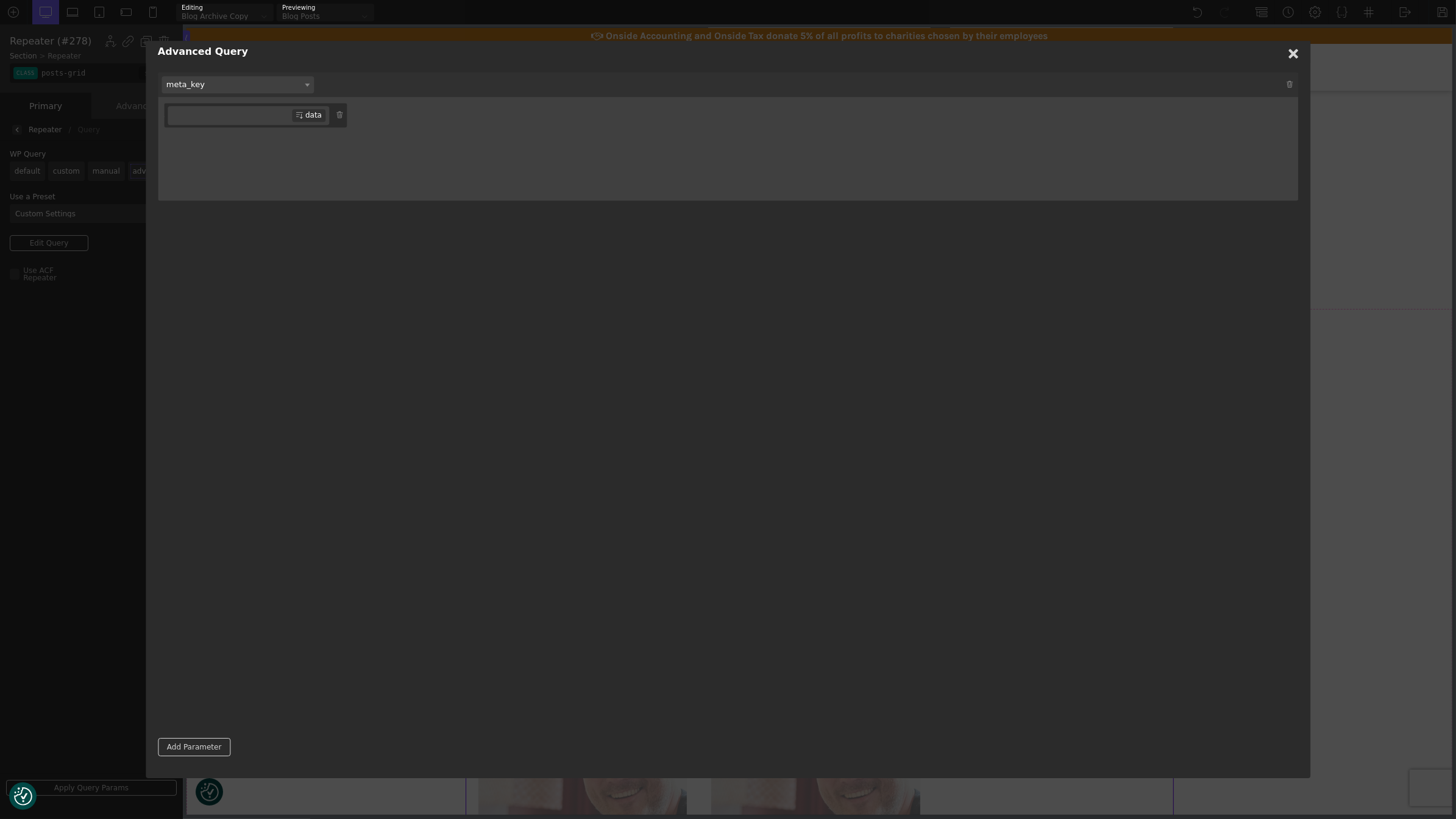
click at [212, 89] on span "meta_key" at bounding box center [238, 85] width 152 height 17
type input "off"
select select "offset"
click at [335, 86] on div "Add Value" at bounding box center [342, 85] width 50 height 12
click at [221, 109] on input "text" at bounding box center [230, 115] width 125 height 19
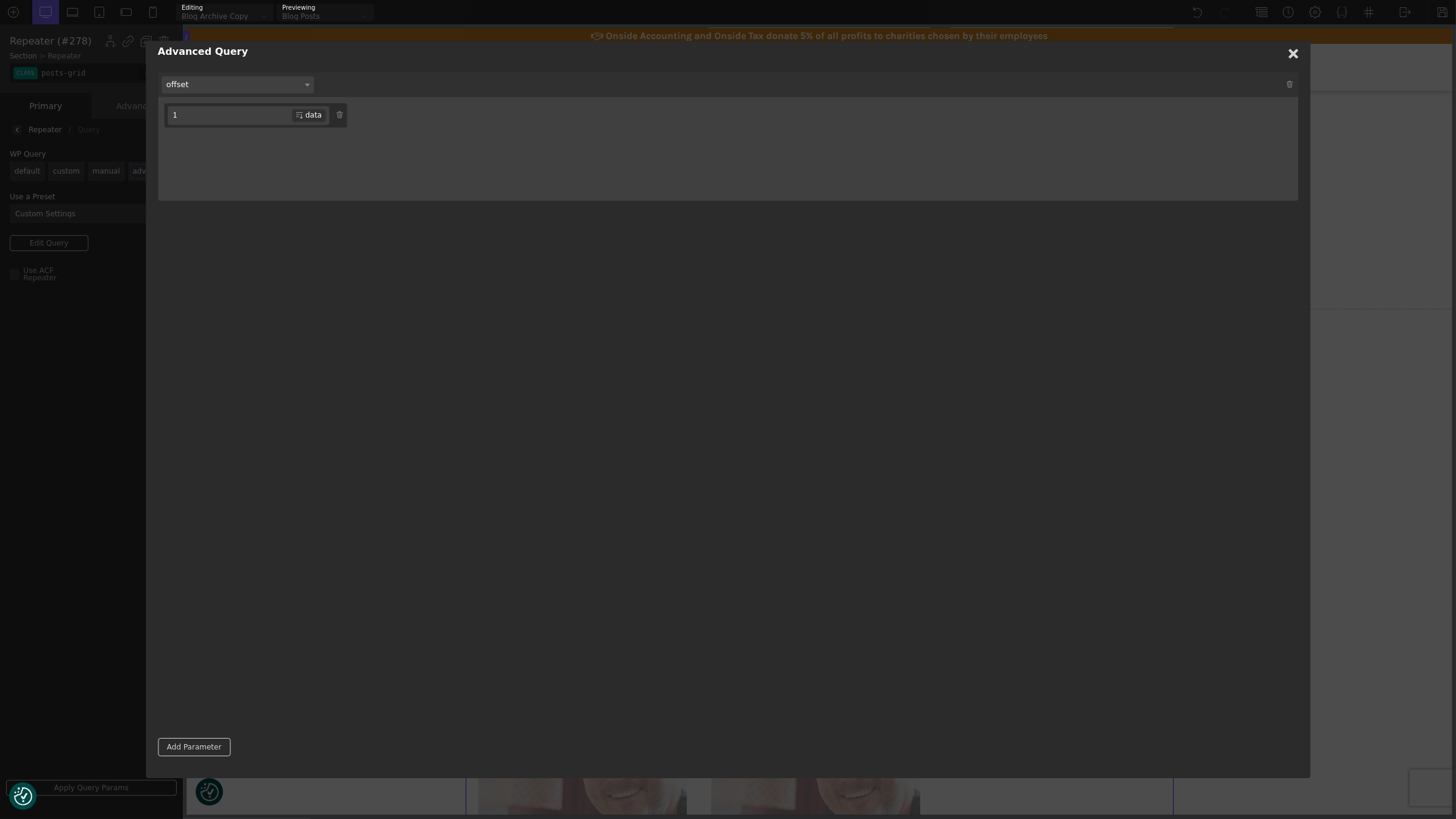
type input "1"
click at [1219, 260] on div "custom_query author author__name author__in author__not_in cat category_name ca…" at bounding box center [728, 398] width 1140 height 652
click at [198, 745] on link "Add Parameter" at bounding box center [194, 747] width 72 height 19
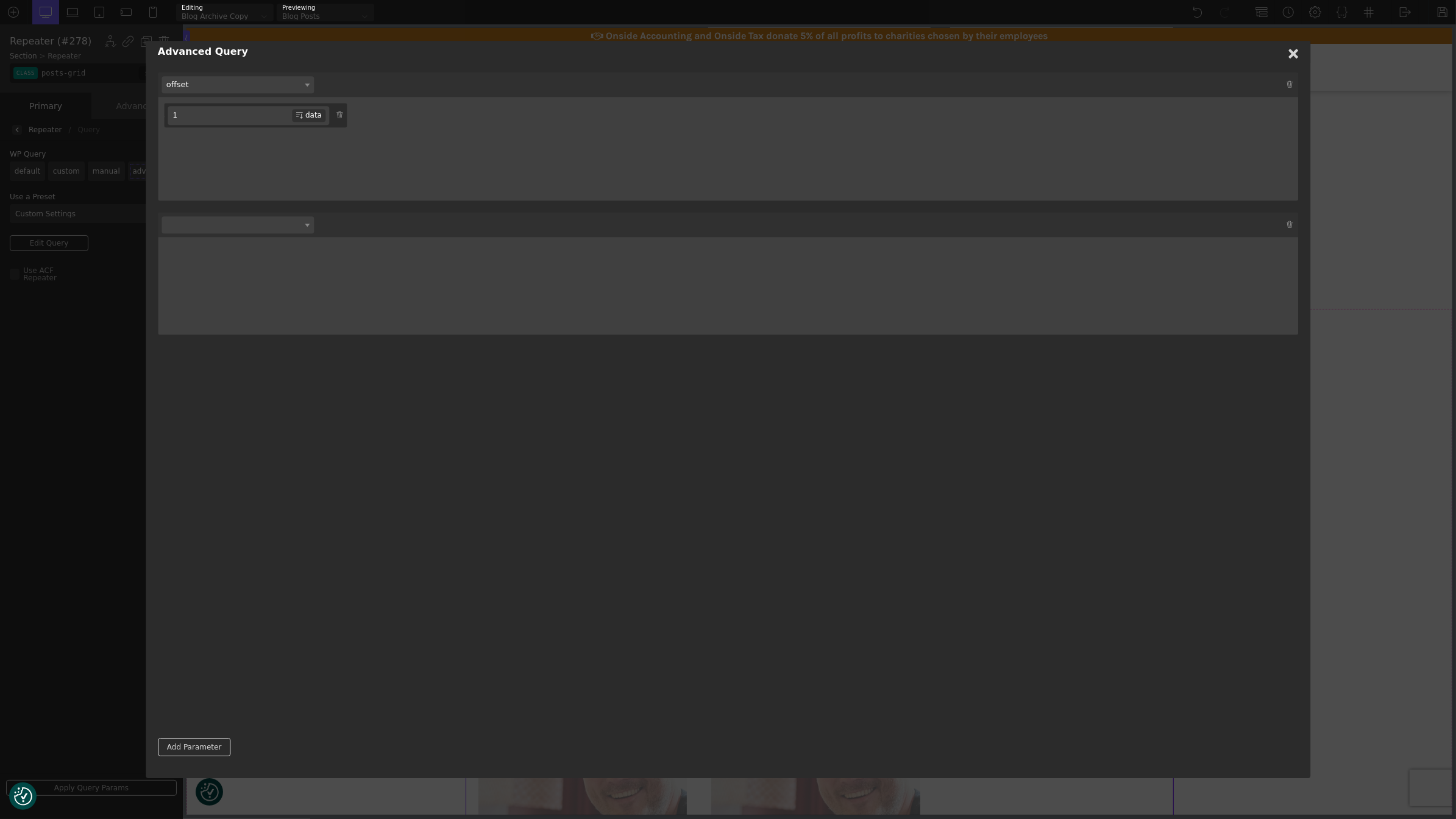
click at [236, 223] on span at bounding box center [238, 225] width 152 height 17
type input "ty"
select select "post_type"
click at [337, 223] on div "Add Value" at bounding box center [342, 225] width 50 height 12
click at [228, 252] on input "text" at bounding box center [230, 255] width 125 height 19
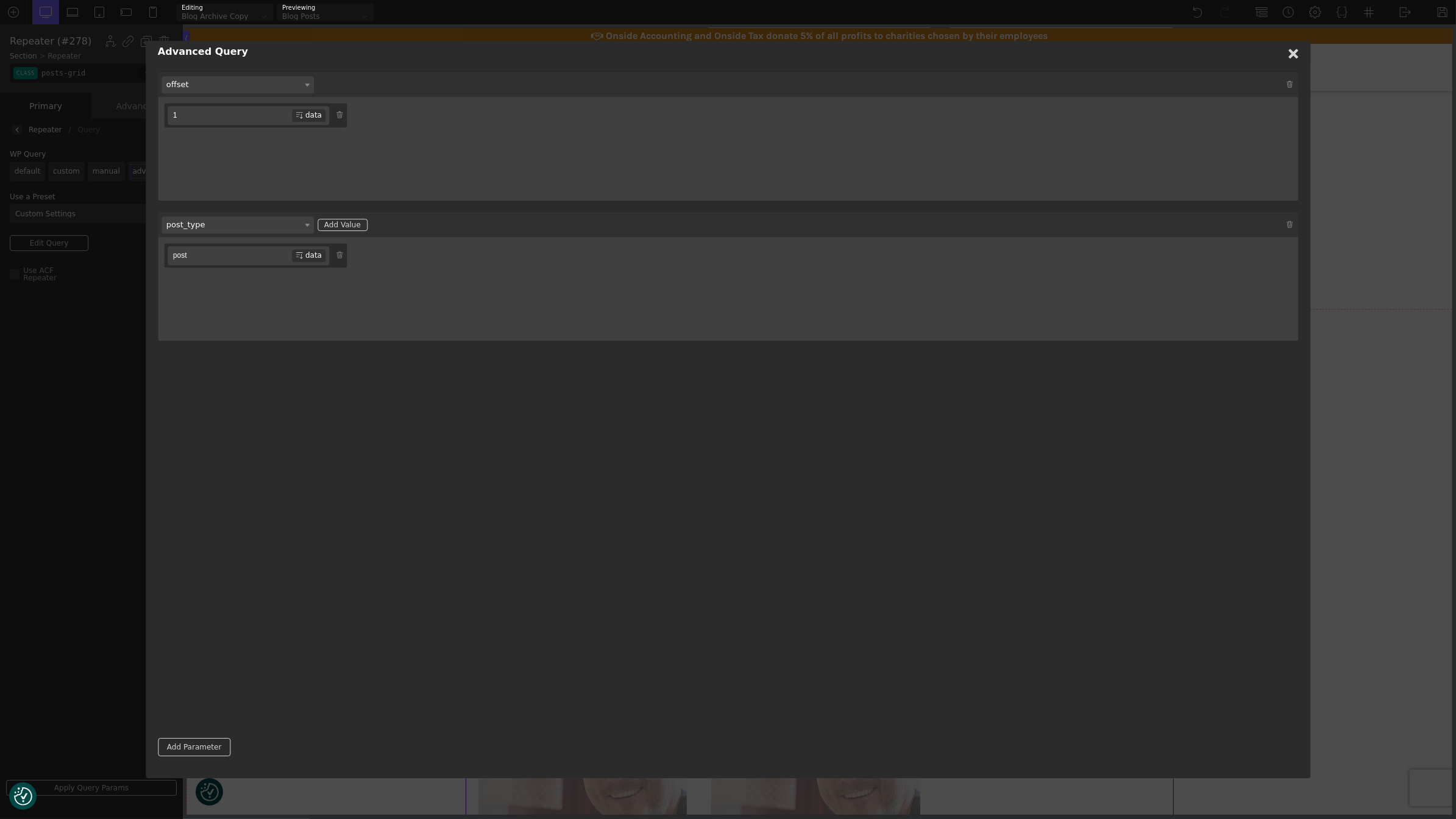
type input "post"
click at [383, 435] on div "custom_query author author__name author__in author__not_in cat category_name ca…" at bounding box center [728, 398] width 1140 height 652
click at [1290, 53] on icon at bounding box center [1293, 54] width 10 height 10
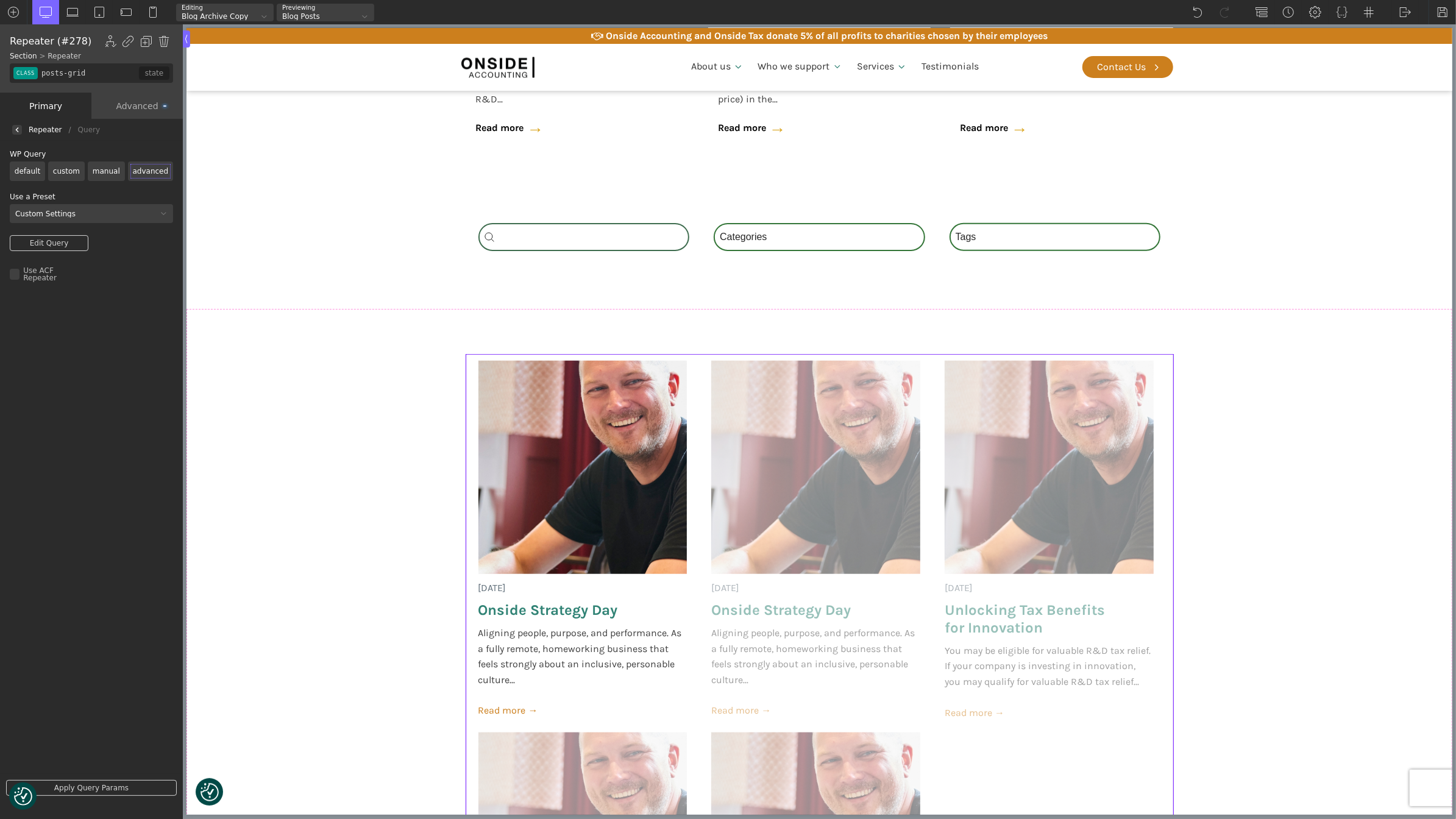
click at [84, 779] on div "Apply Query Params" at bounding box center [91, 792] width 183 height 38
click at [84, 787] on link "Apply Query Params" at bounding box center [91, 788] width 170 height 16
